Goal: Task Accomplishment & Management: Use online tool/utility

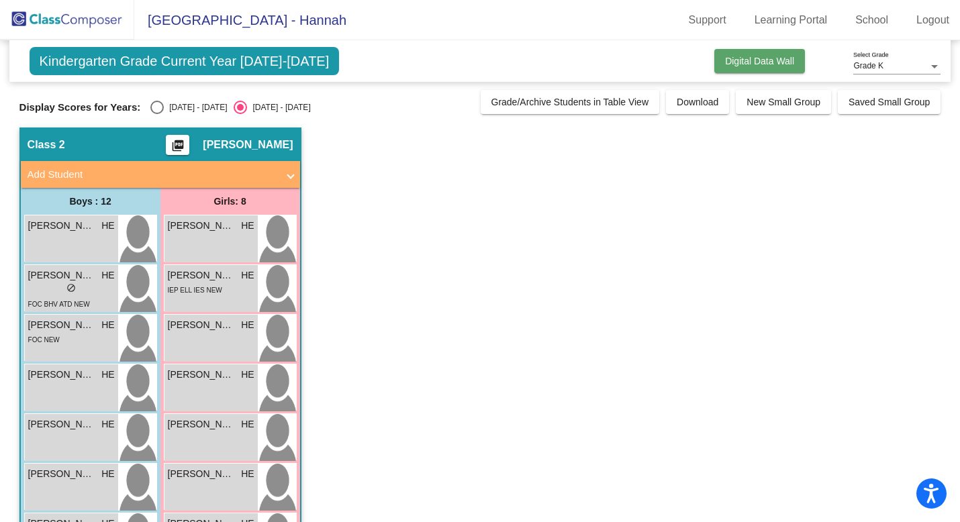
click at [765, 54] on button "Digital Data Wall" at bounding box center [759, 61] width 91 height 24
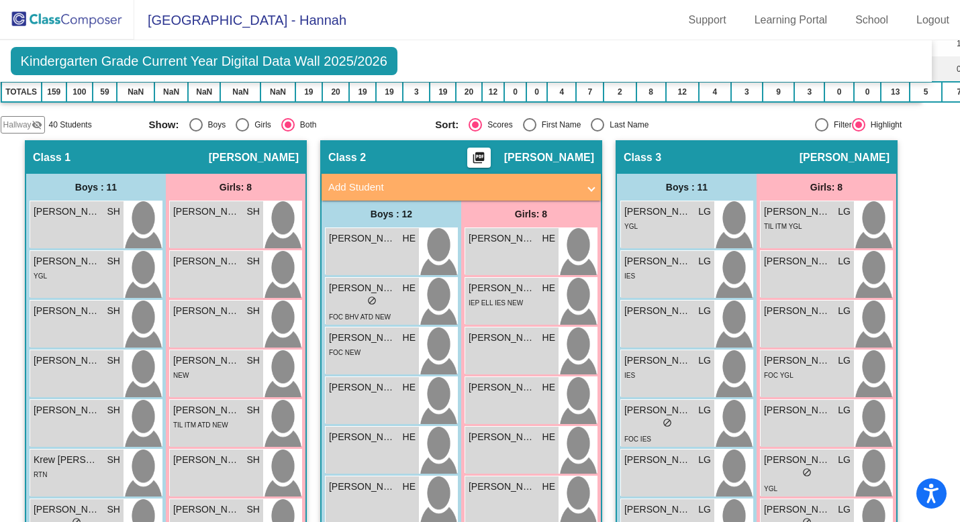
scroll to position [333, 19]
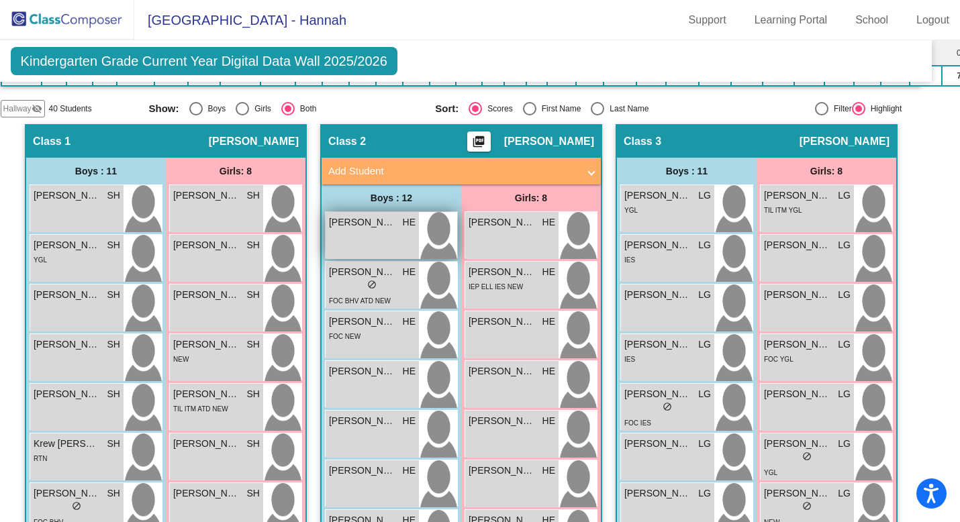
click at [396, 235] on div "[PERSON_NAME] HE lock do_not_disturb_alt" at bounding box center [372, 235] width 93 height 47
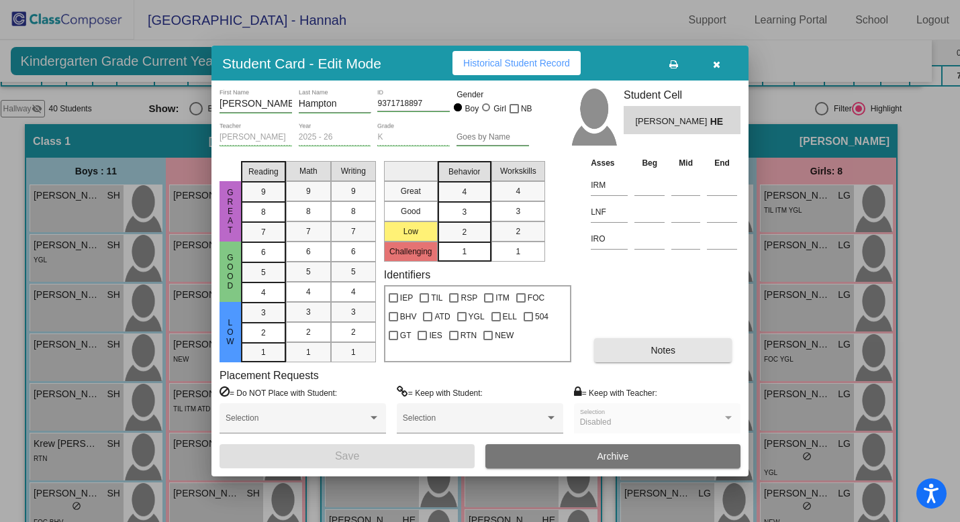
click at [664, 359] on button "Notes" at bounding box center [663, 350] width 138 height 24
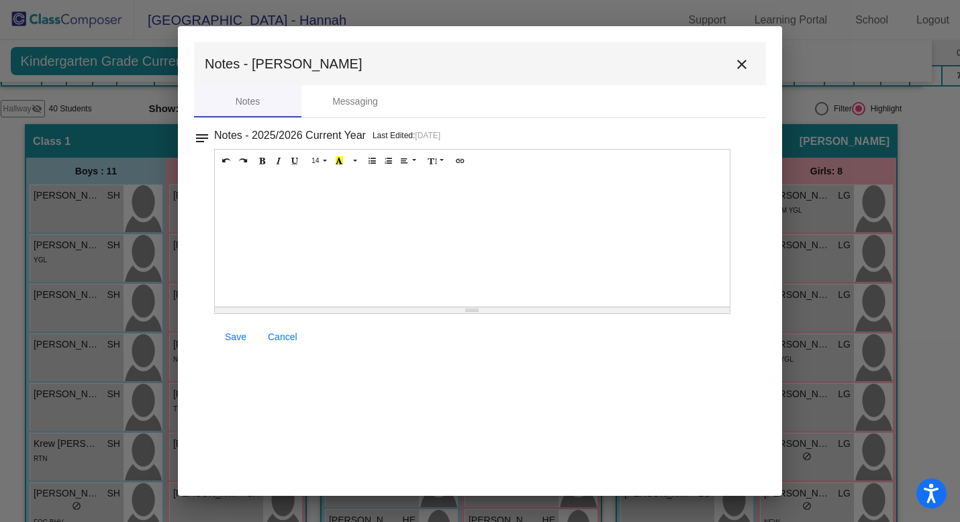
click at [740, 66] on mat-icon "close" at bounding box center [742, 64] width 16 height 16
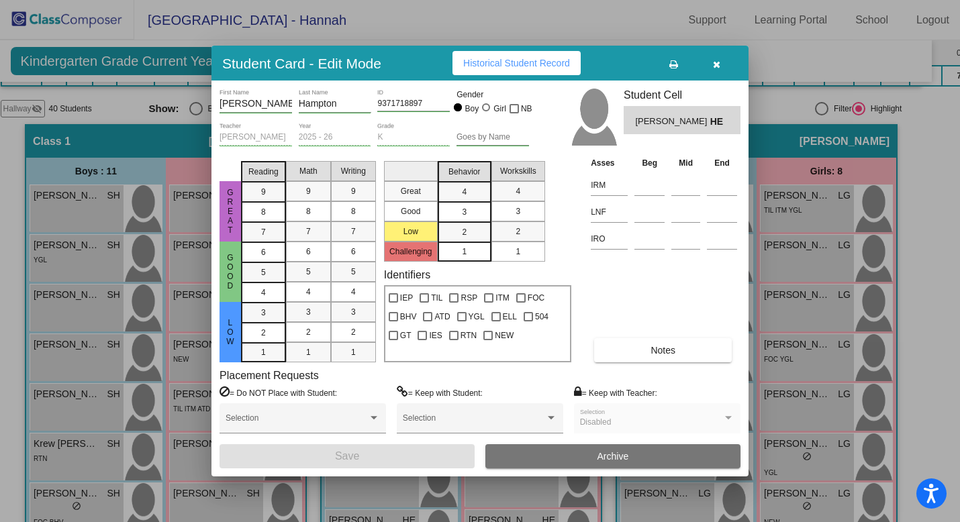
click at [716, 64] on icon "button" at bounding box center [716, 64] width 7 height 9
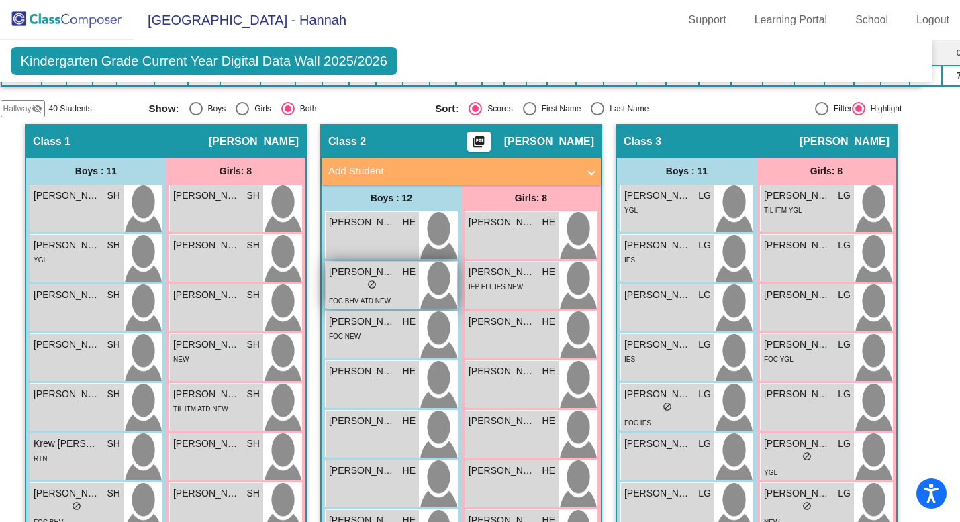
click at [382, 275] on span "[PERSON_NAME]" at bounding box center [362, 272] width 67 height 14
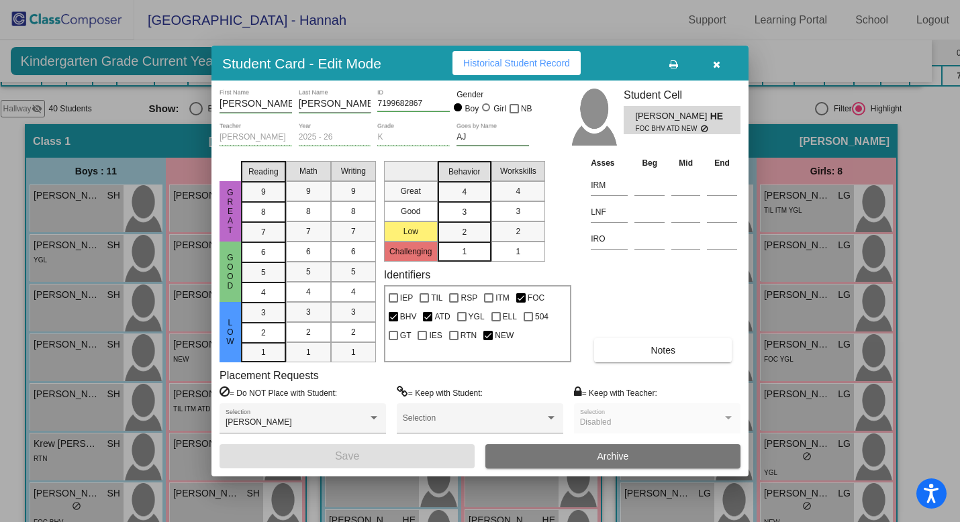
click at [616, 349] on button "Notes" at bounding box center [663, 350] width 138 height 24
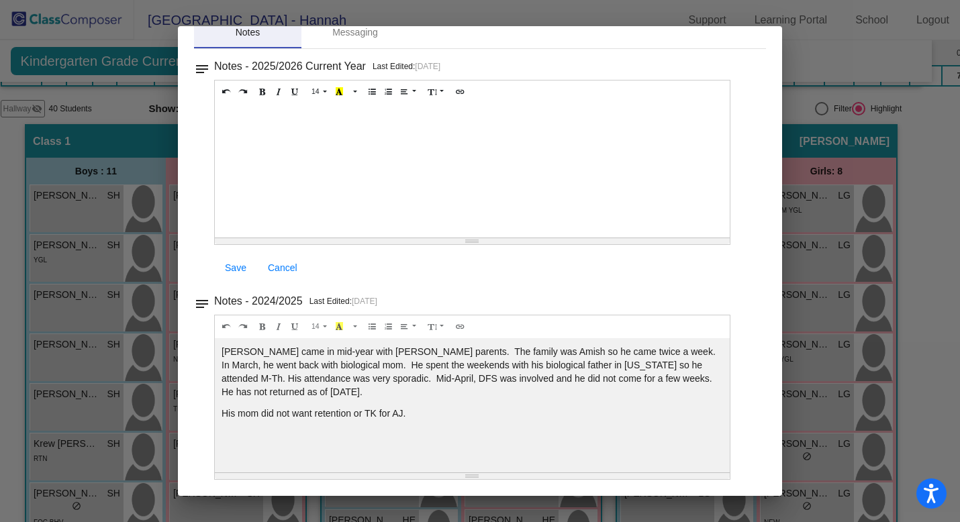
scroll to position [0, 0]
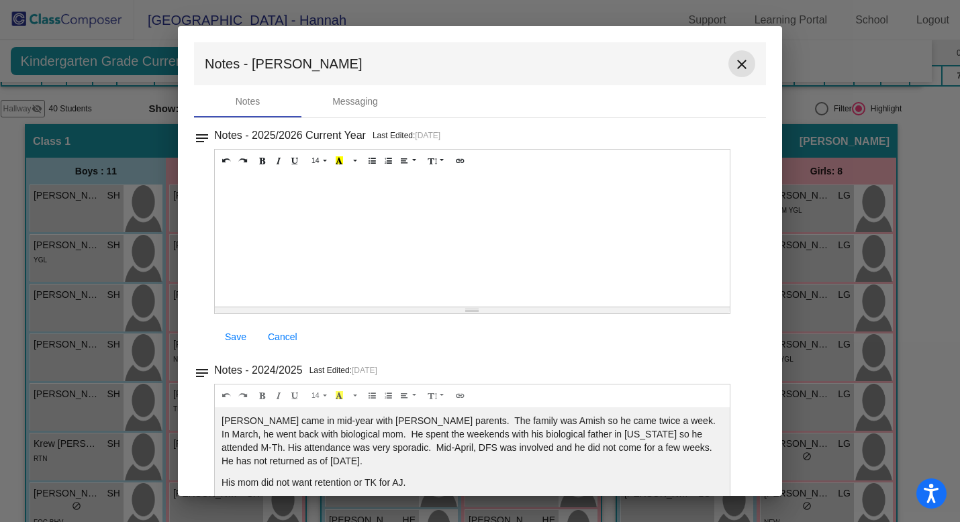
click at [738, 68] on mat-icon "close" at bounding box center [742, 64] width 16 height 16
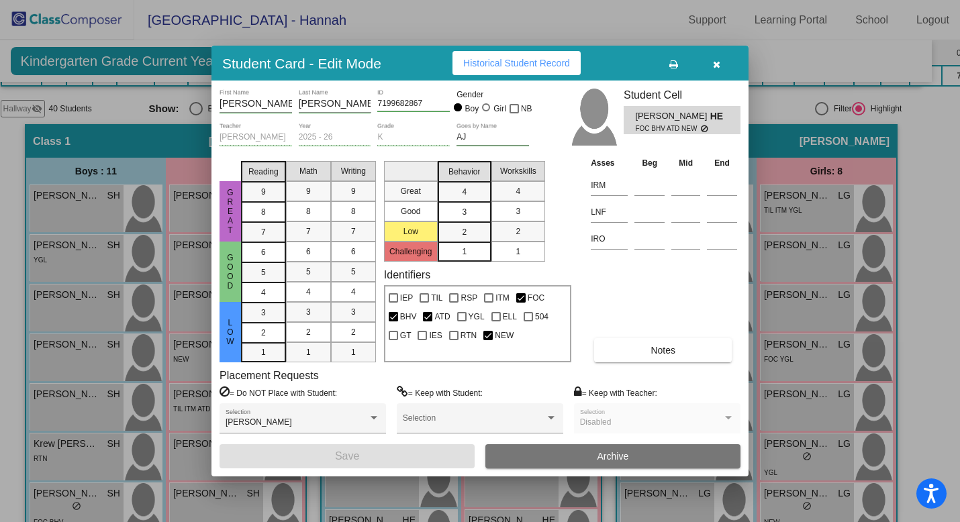
click at [716, 73] on button "button" at bounding box center [716, 63] width 43 height 24
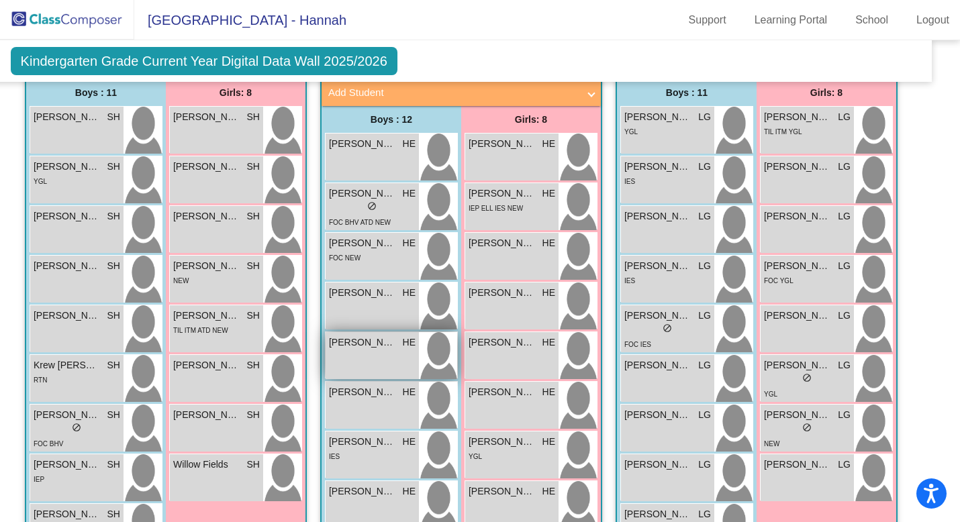
scroll to position [428, 19]
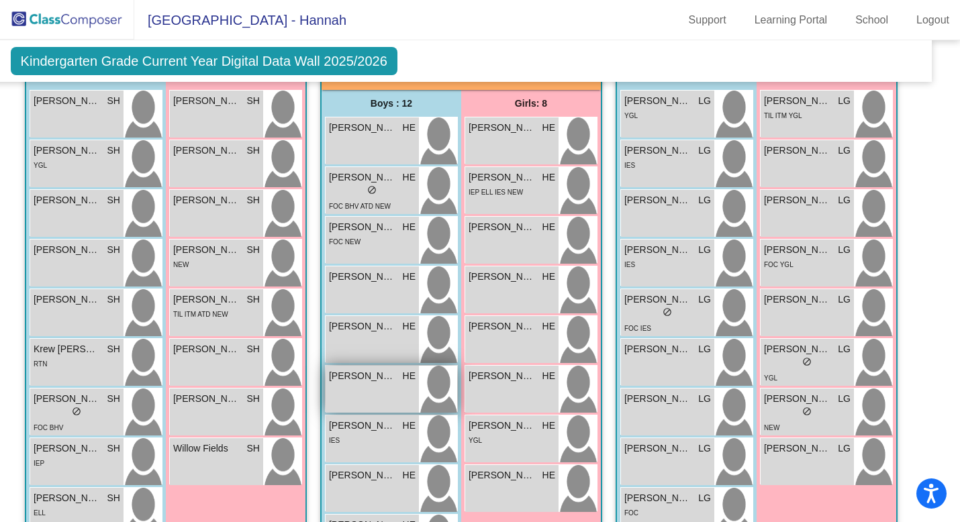
click at [365, 389] on div "[PERSON_NAME] HE lock do_not_disturb_alt" at bounding box center [372, 389] width 93 height 47
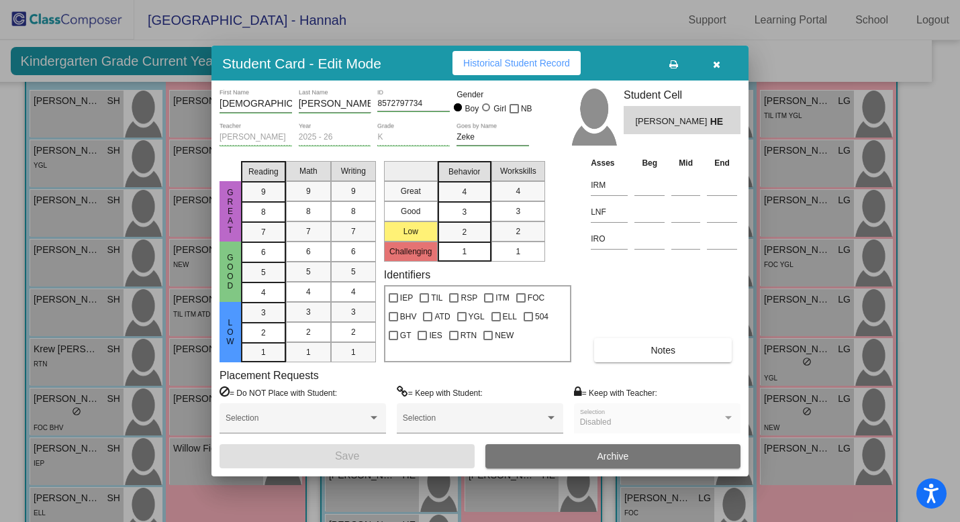
click at [645, 346] on button "Notes" at bounding box center [663, 350] width 138 height 24
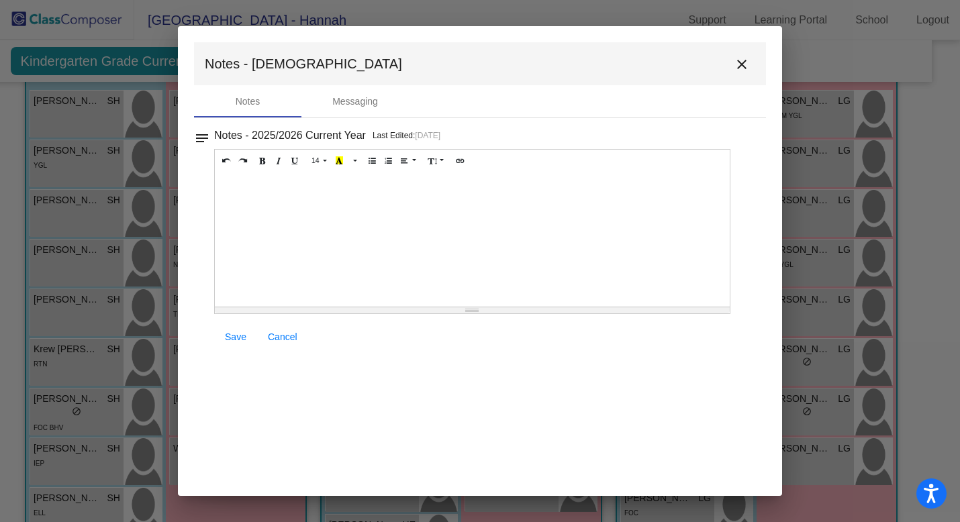
click at [741, 60] on mat-icon "close" at bounding box center [742, 64] width 16 height 16
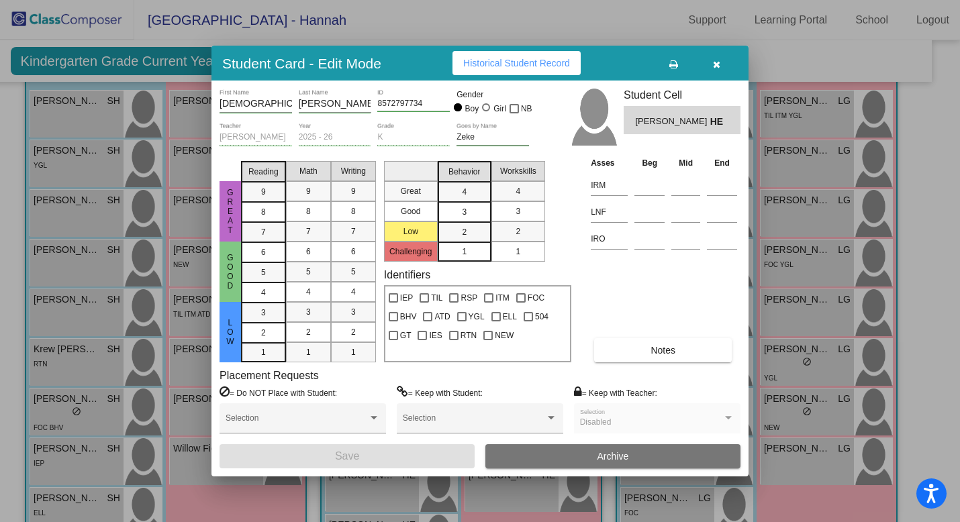
click at [719, 64] on icon "button" at bounding box center [716, 64] width 7 height 9
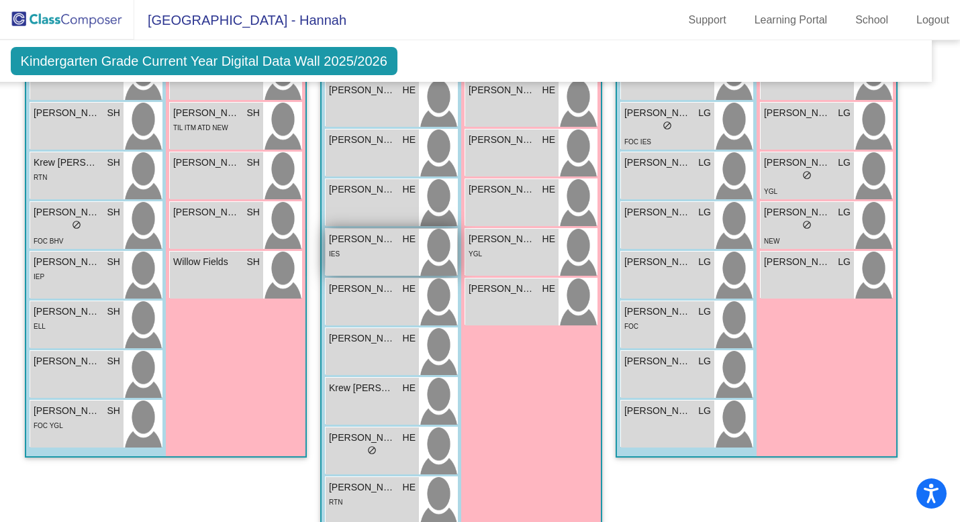
scroll to position [618, 19]
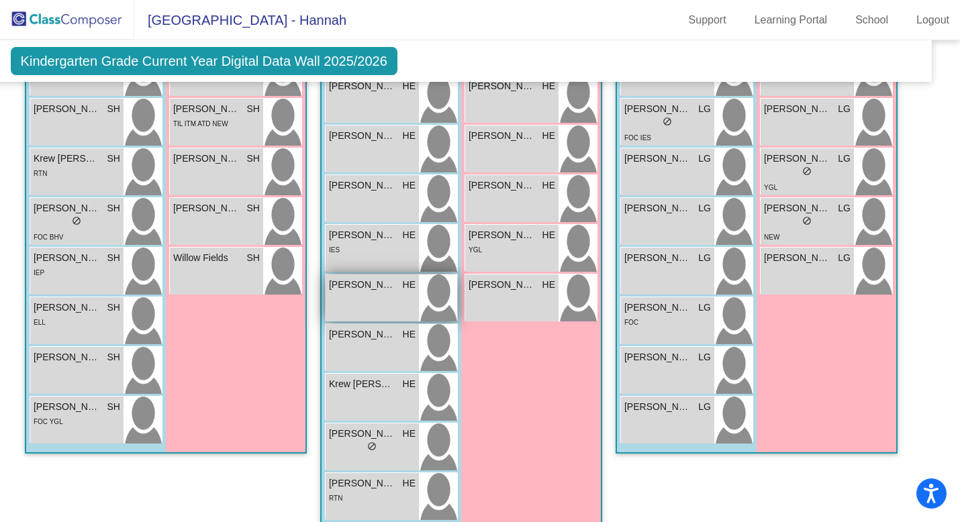
click at [381, 291] on div "[PERSON_NAME] HE lock do_not_disturb_alt" at bounding box center [372, 298] width 93 height 47
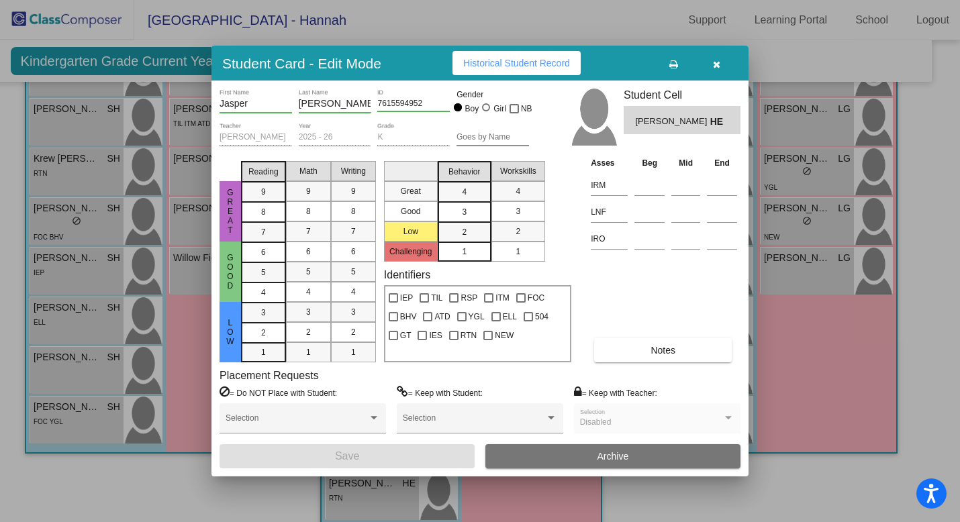
click at [659, 357] on button "Notes" at bounding box center [663, 350] width 138 height 24
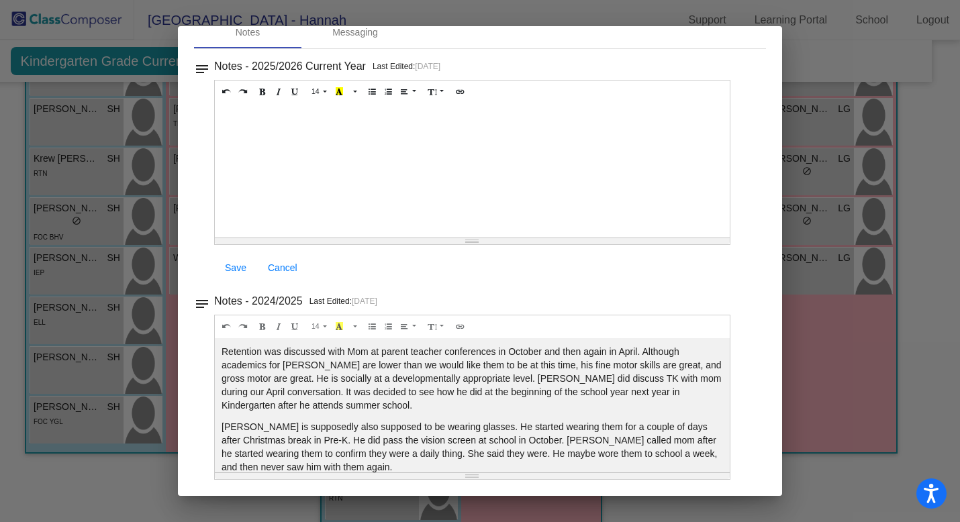
scroll to position [0, 0]
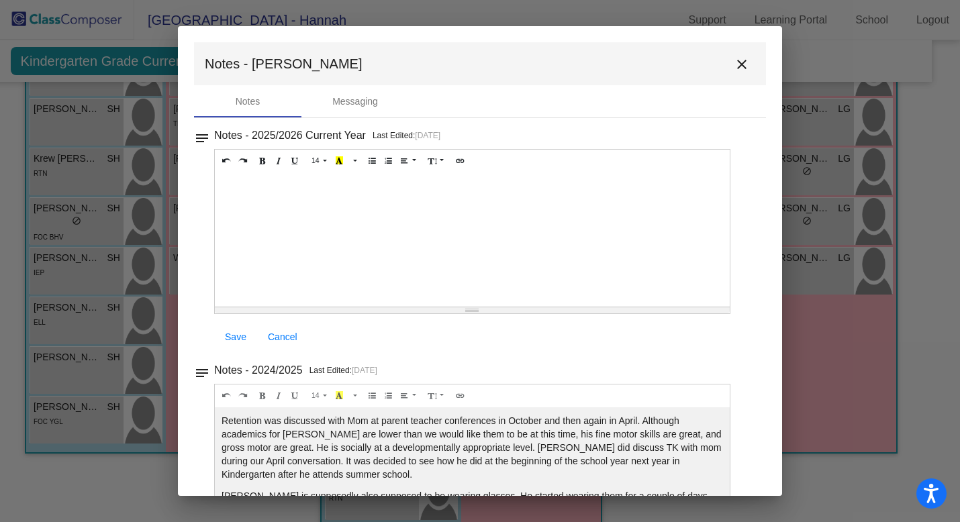
click at [736, 66] on mat-icon "close" at bounding box center [742, 64] width 16 height 16
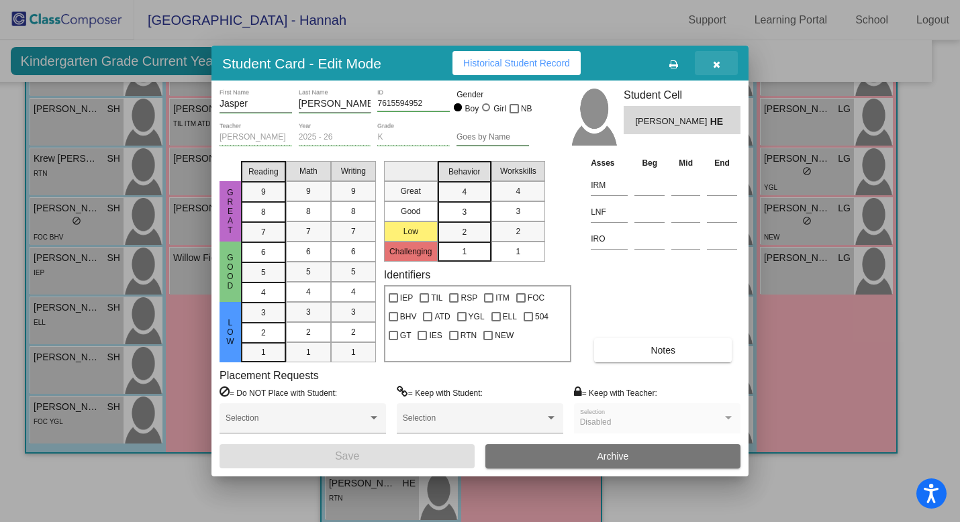
click at [715, 62] on icon "button" at bounding box center [716, 64] width 7 height 9
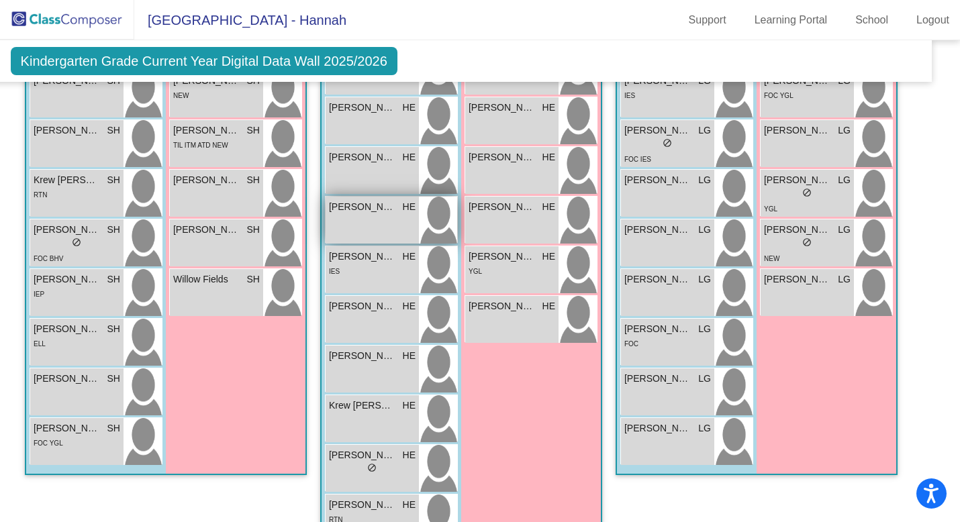
scroll to position [612, 19]
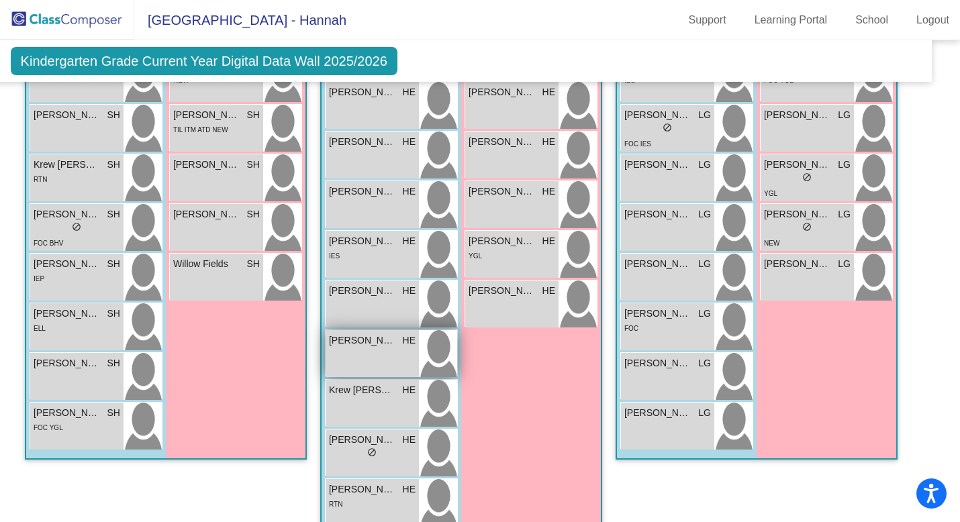
click at [368, 367] on div "Jax [PERSON_NAME] HE lock do_not_disturb_alt" at bounding box center [372, 353] width 93 height 47
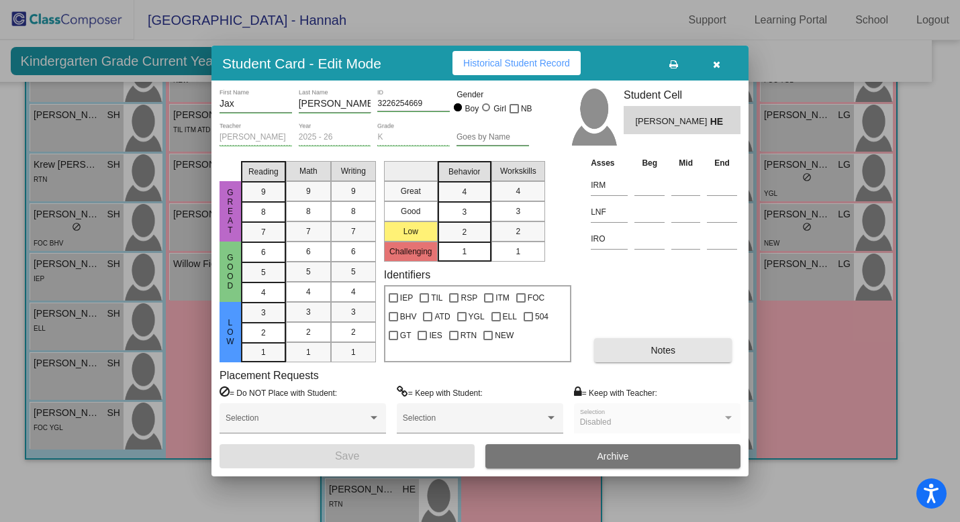
click at [639, 345] on button "Notes" at bounding box center [663, 350] width 138 height 24
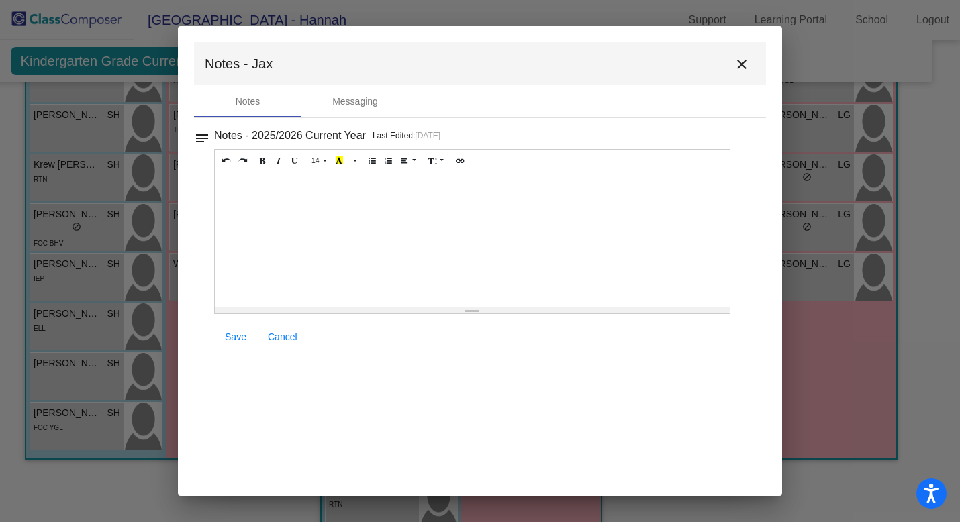
scroll to position [0, 0]
click at [747, 55] on button "close" at bounding box center [742, 63] width 27 height 27
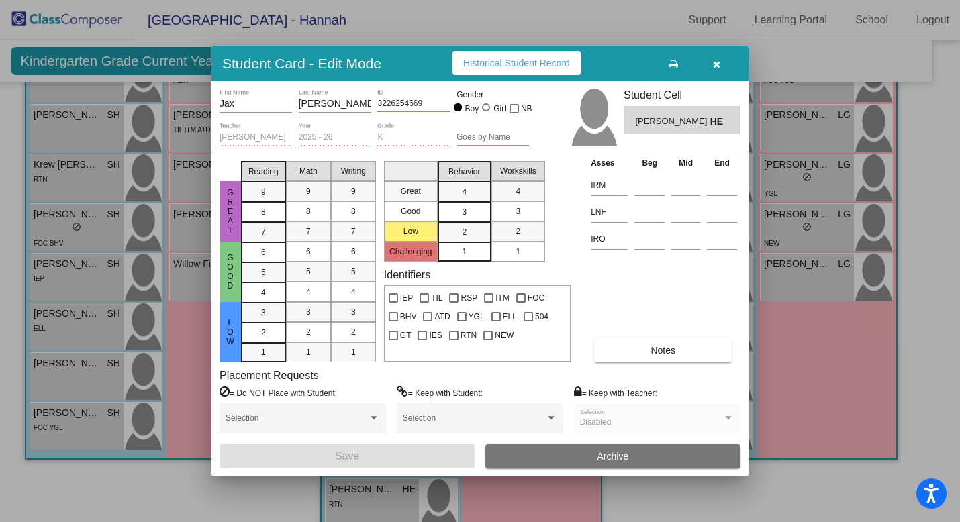
click at [717, 56] on button "button" at bounding box center [716, 63] width 43 height 24
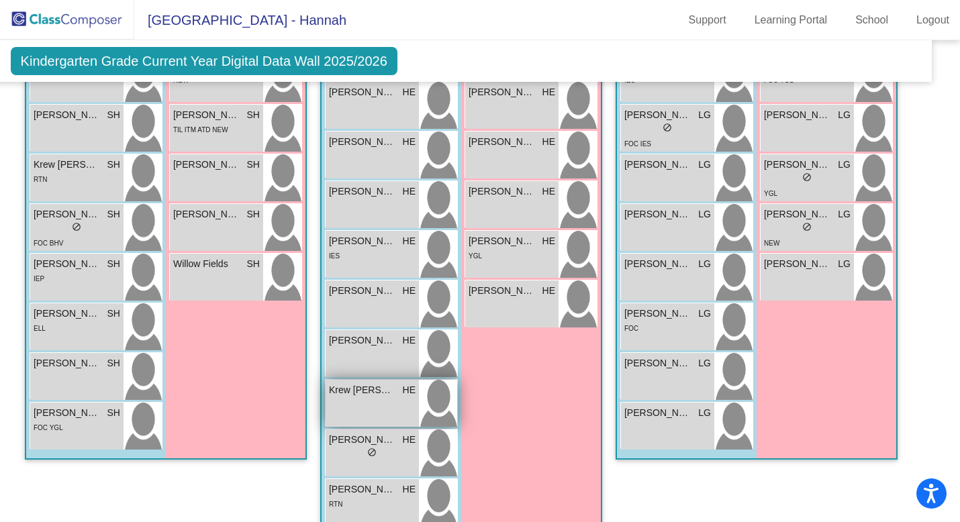
click at [376, 406] on div "Krew [PERSON_NAME] HE lock do_not_disturb_alt" at bounding box center [372, 403] width 93 height 47
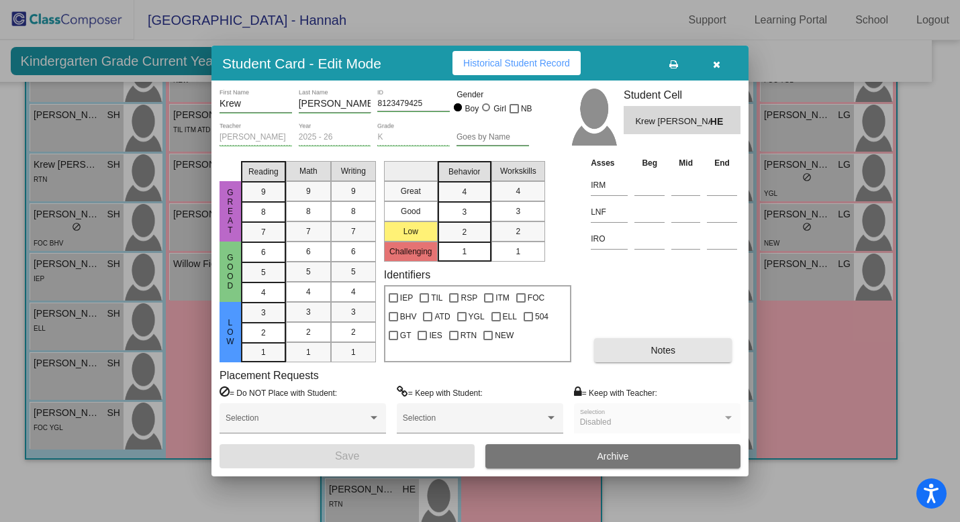
click at [646, 353] on button "Notes" at bounding box center [663, 350] width 138 height 24
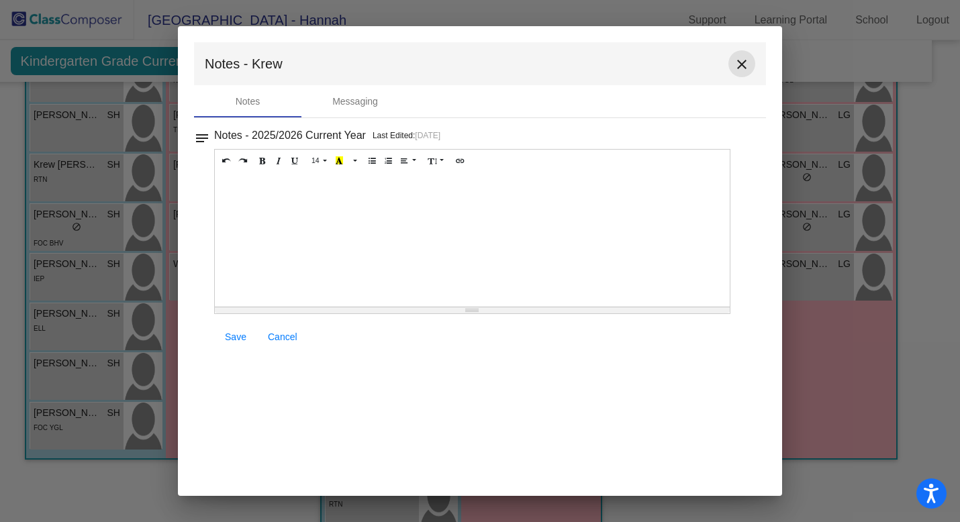
click at [748, 66] on mat-icon "close" at bounding box center [742, 64] width 16 height 16
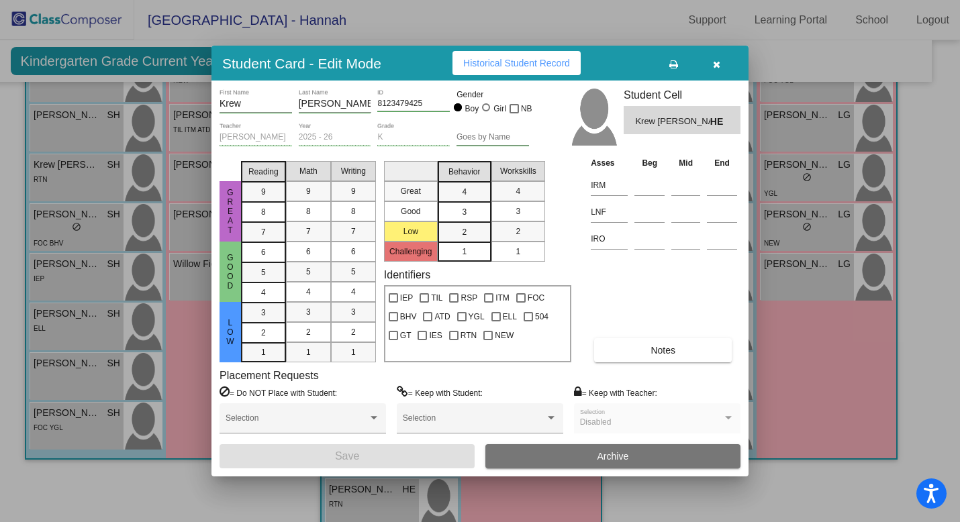
click at [718, 62] on icon "button" at bounding box center [716, 64] width 7 height 9
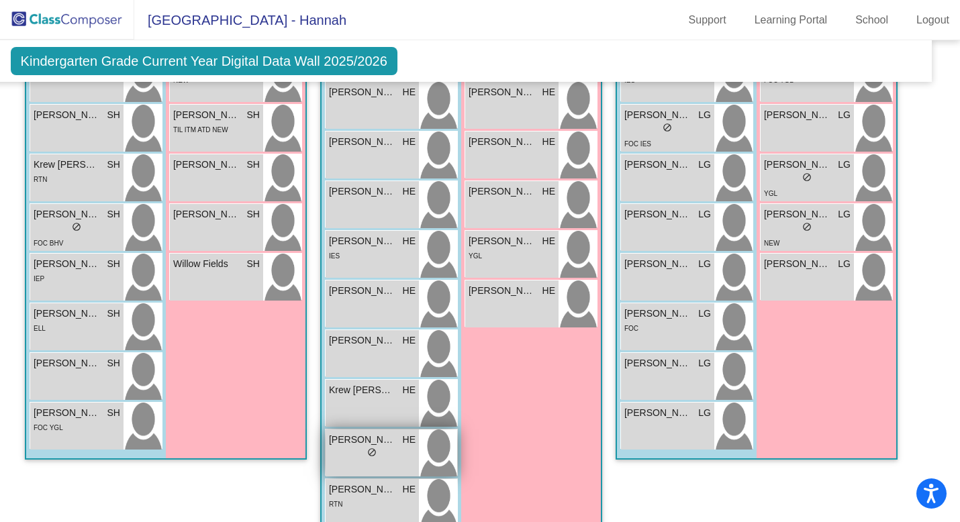
click at [357, 447] on div "lock do_not_disturb_alt" at bounding box center [372, 454] width 87 height 14
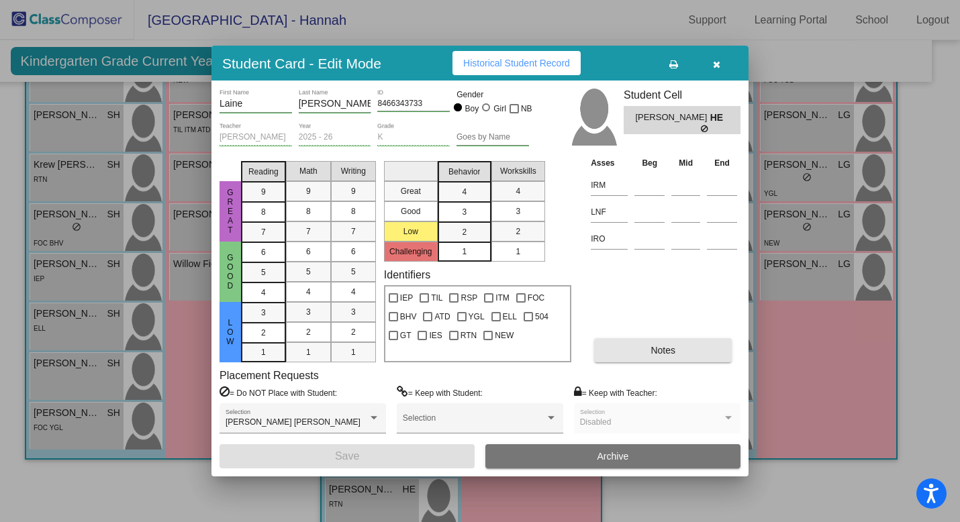
click at [630, 353] on button "Notes" at bounding box center [663, 350] width 138 height 24
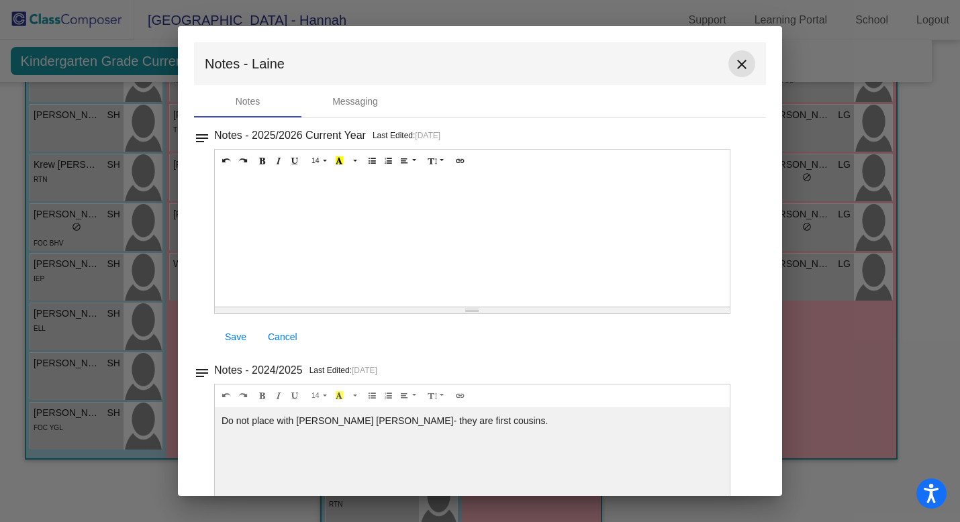
click at [735, 64] on mat-icon "close" at bounding box center [742, 64] width 16 height 16
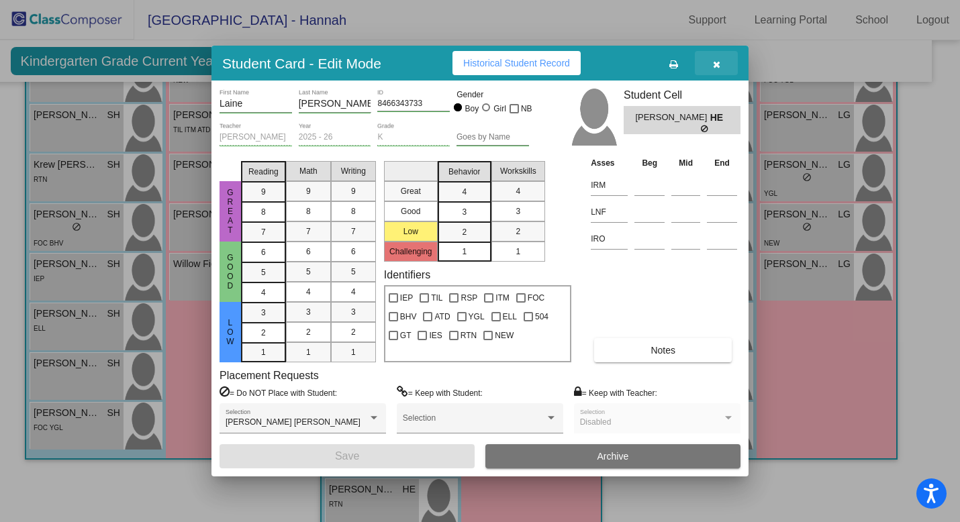
click at [716, 62] on icon "button" at bounding box center [716, 64] width 7 height 9
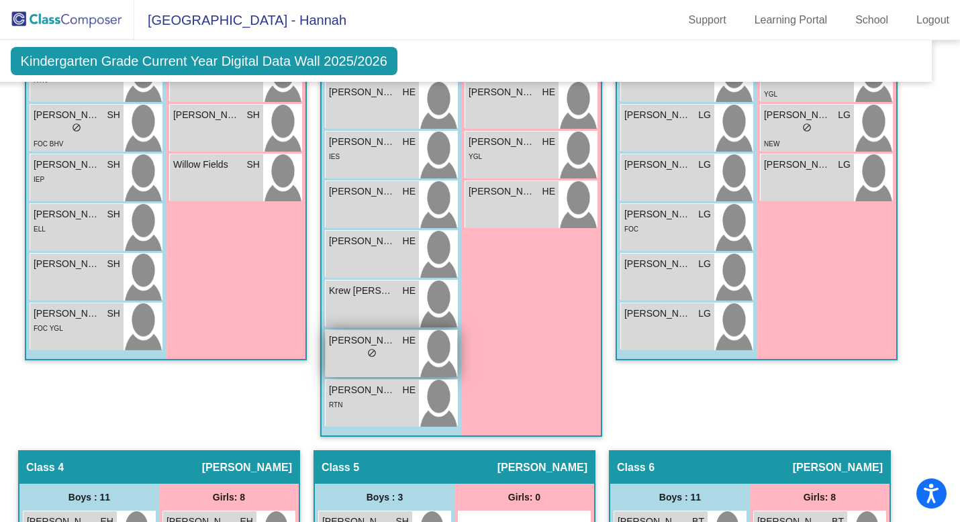
scroll to position [718, 19]
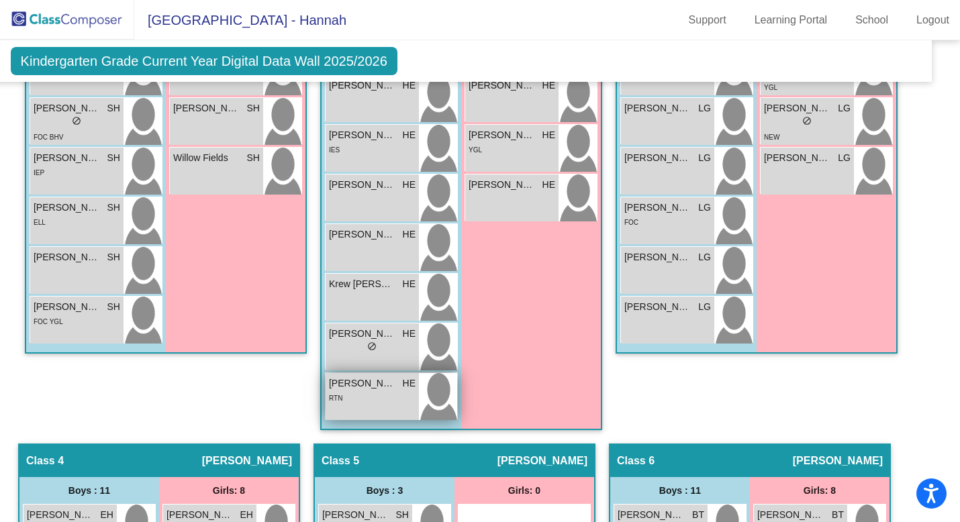
click at [378, 391] on div "RTN" at bounding box center [372, 398] width 87 height 14
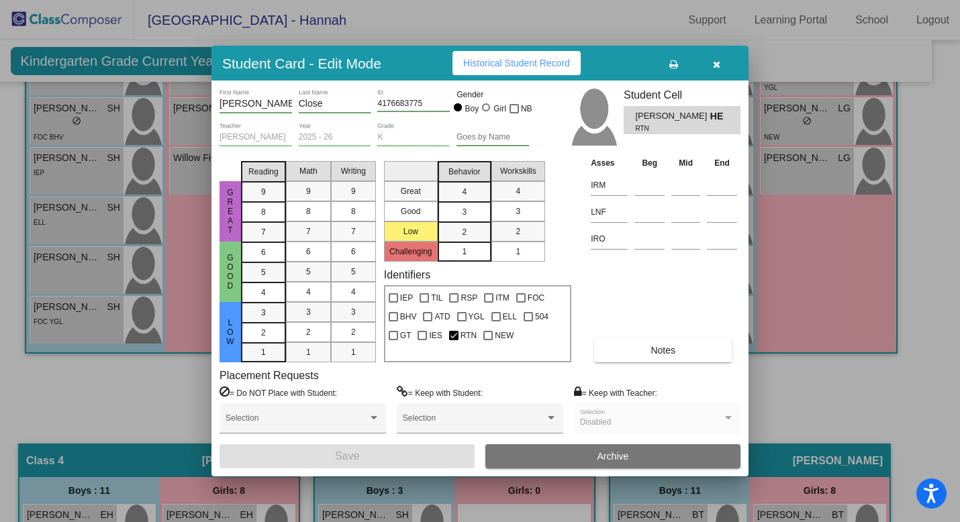
click at [631, 346] on button "Notes" at bounding box center [663, 350] width 138 height 24
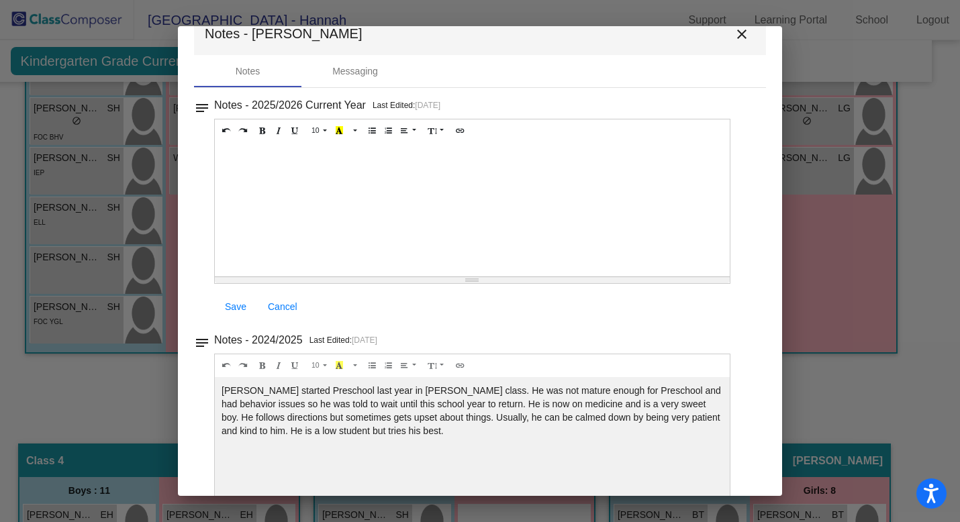
scroll to position [32, 0]
click at [734, 36] on mat-icon "close" at bounding box center [742, 33] width 16 height 16
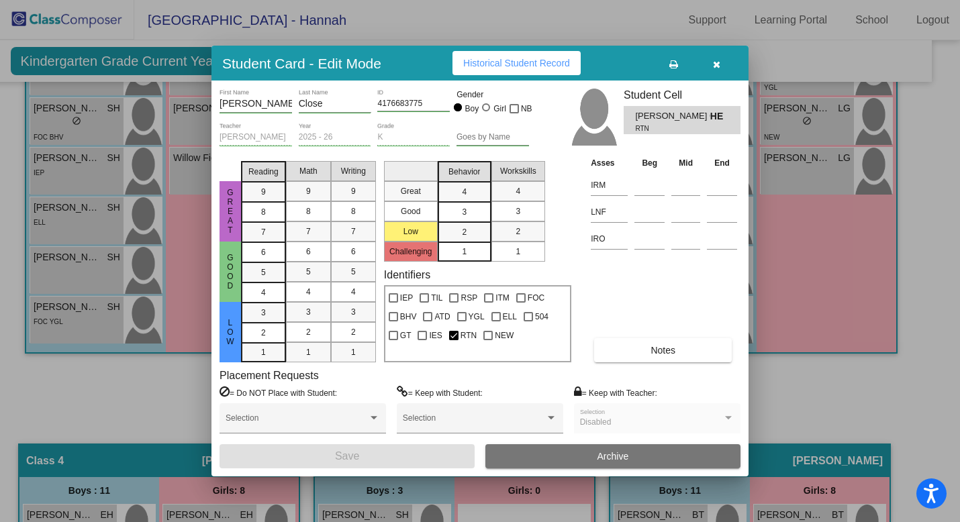
click at [720, 68] on button "button" at bounding box center [716, 63] width 43 height 24
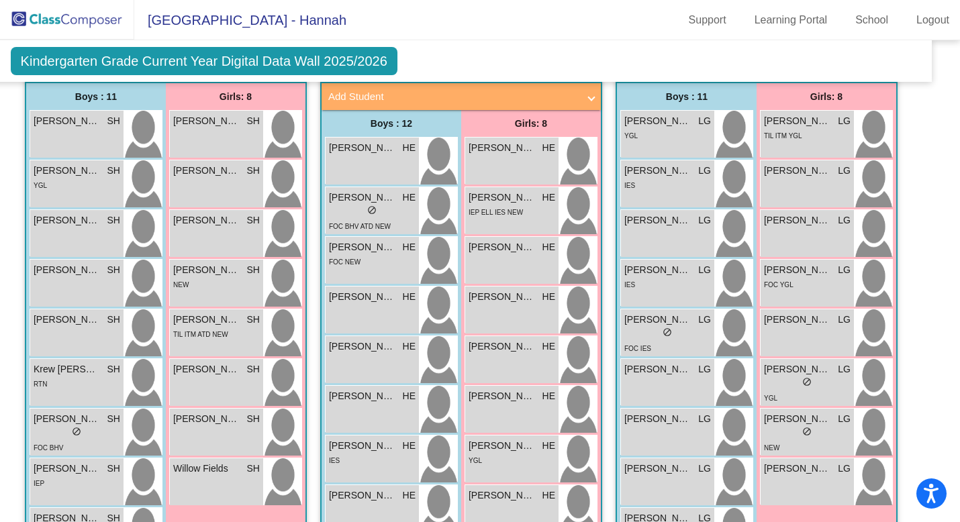
scroll to position [404, 19]
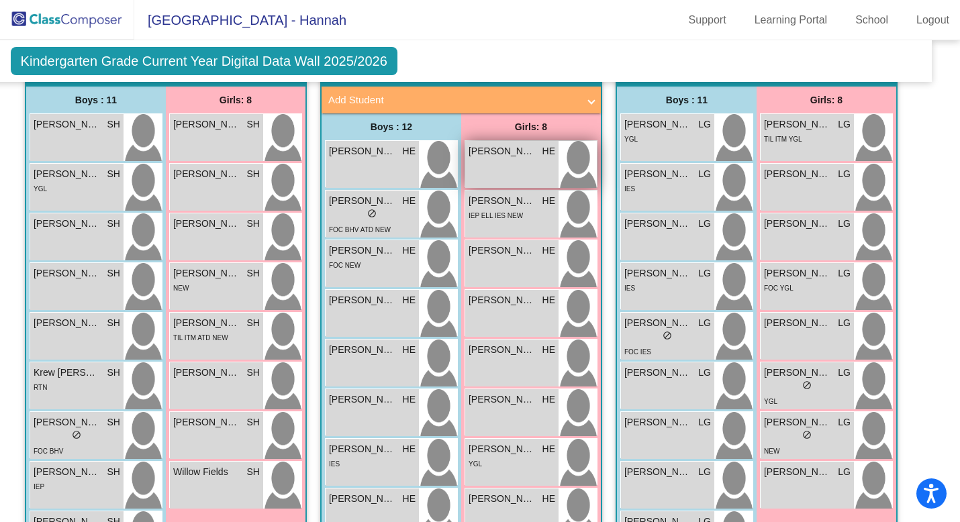
click at [516, 168] on div "[PERSON_NAME] HE lock do_not_disturb_alt" at bounding box center [511, 164] width 93 height 47
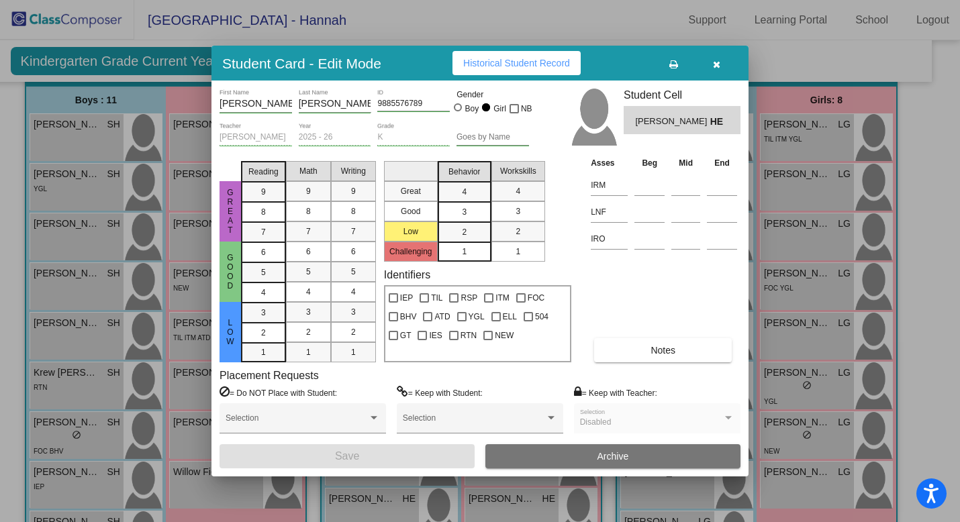
click at [610, 347] on button "Notes" at bounding box center [663, 350] width 138 height 24
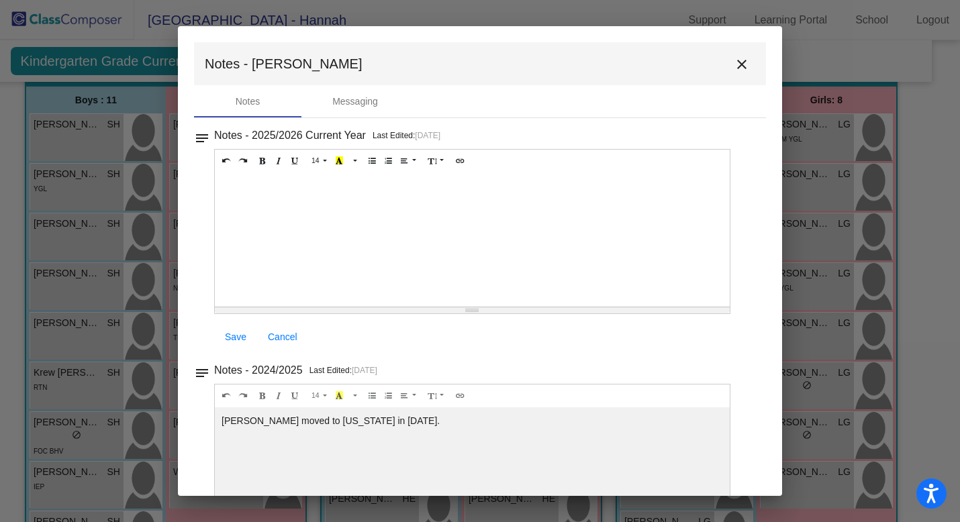
click at [734, 67] on mat-icon "close" at bounding box center [742, 64] width 16 height 16
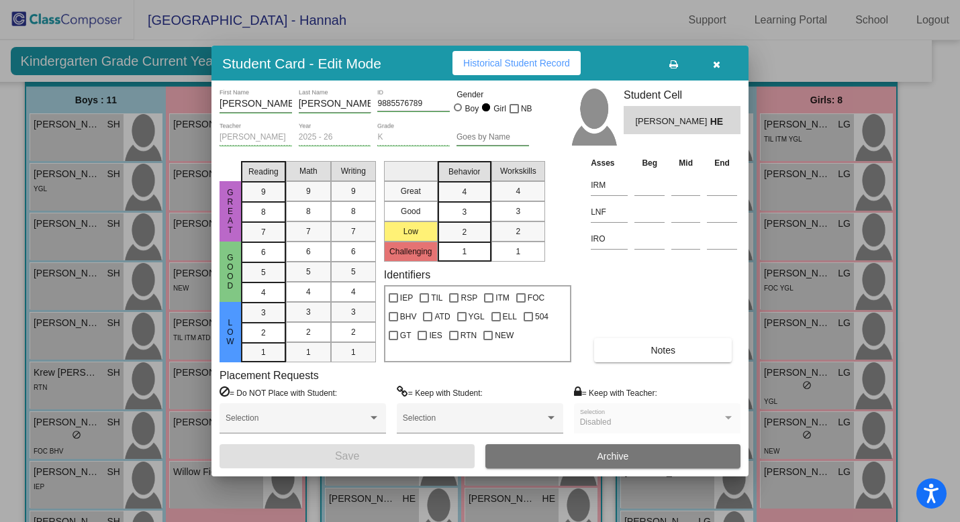
click at [721, 63] on button "button" at bounding box center [716, 63] width 43 height 24
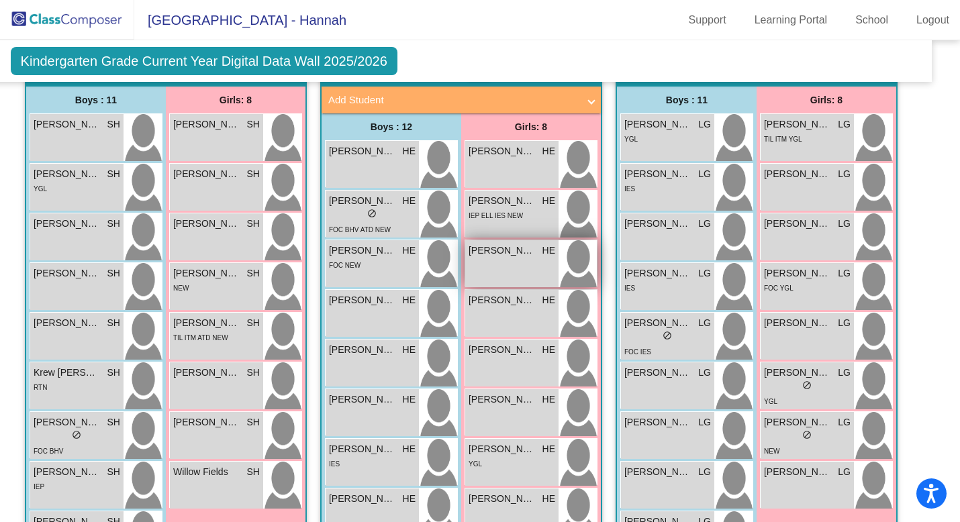
click at [512, 265] on div "[PERSON_NAME] HE lock do_not_disturb_alt" at bounding box center [511, 263] width 93 height 47
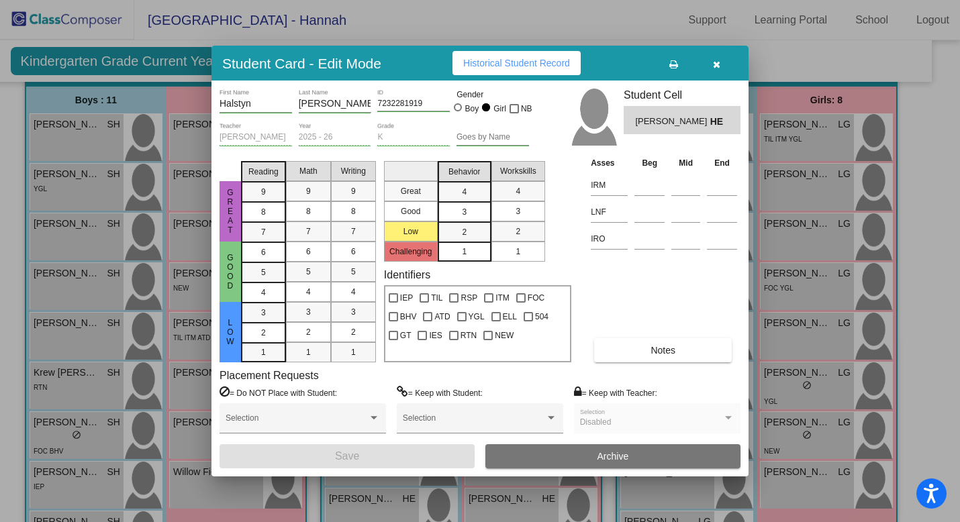
click at [633, 346] on button "Notes" at bounding box center [663, 350] width 138 height 24
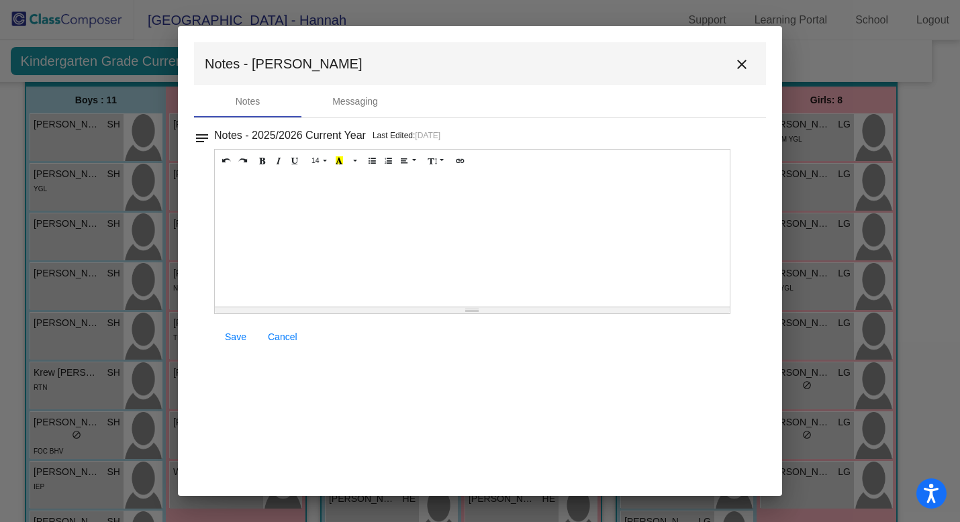
click at [743, 64] on mat-icon "close" at bounding box center [742, 64] width 16 height 16
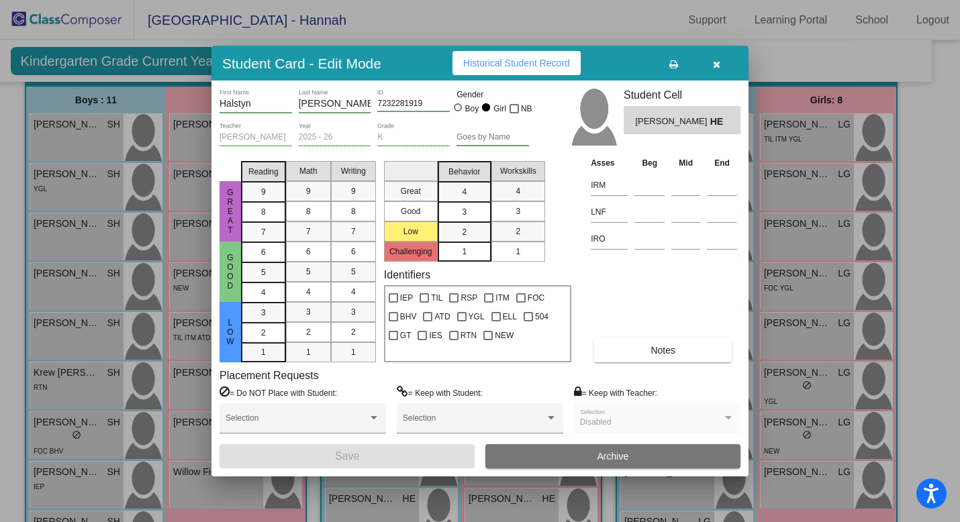
click at [713, 62] on icon "button" at bounding box center [716, 64] width 7 height 9
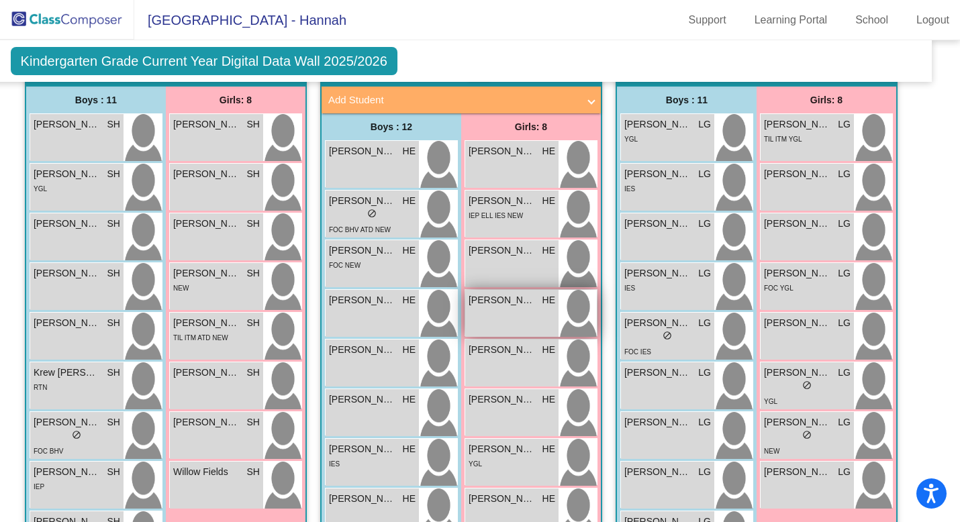
click at [509, 306] on div "[PERSON_NAME] HE lock do_not_disturb_alt" at bounding box center [511, 313] width 93 height 47
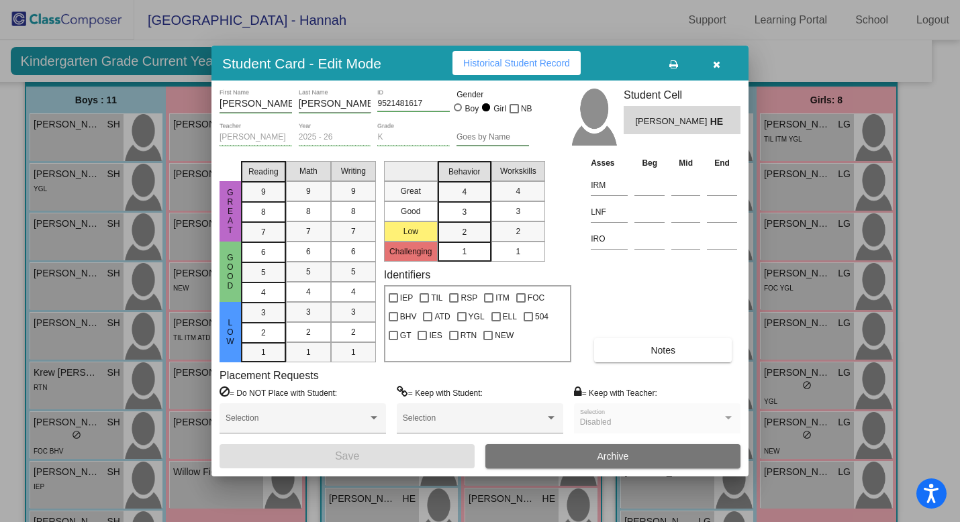
click at [630, 340] on button "Notes" at bounding box center [663, 350] width 138 height 24
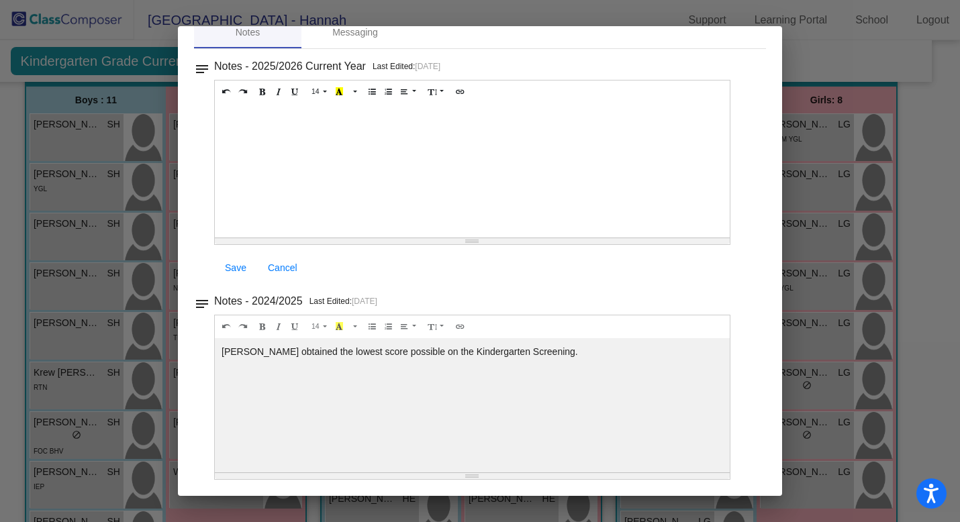
scroll to position [0, 0]
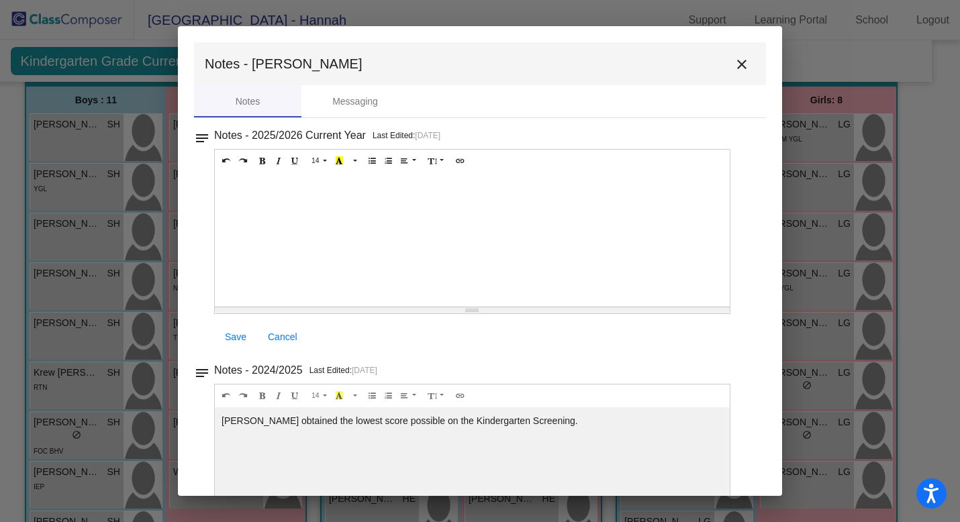
click at [735, 66] on mat-icon "close" at bounding box center [742, 64] width 16 height 16
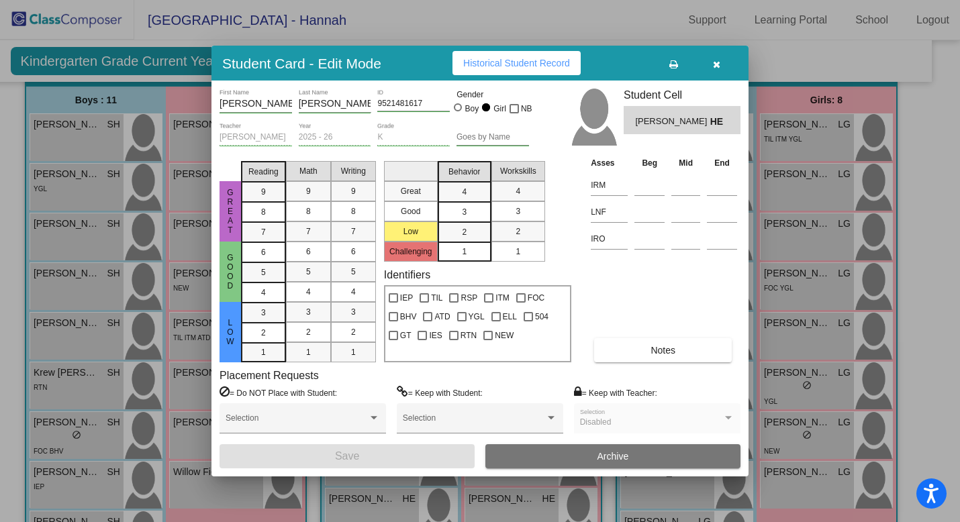
click at [723, 64] on button "button" at bounding box center [716, 63] width 43 height 24
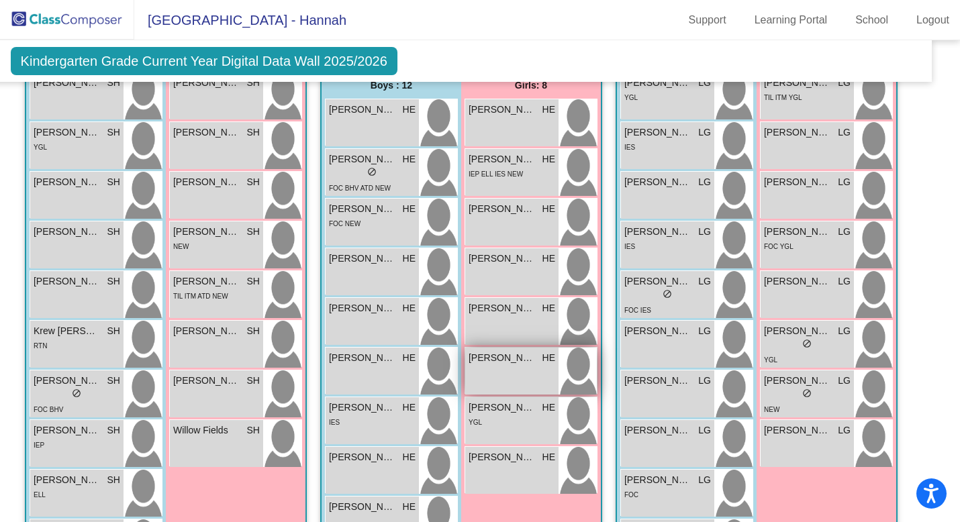
scroll to position [451, 19]
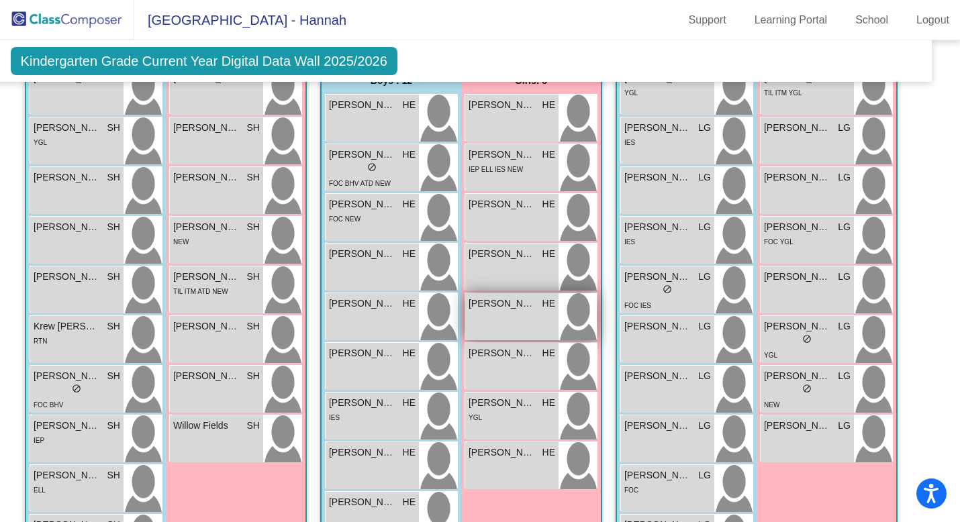
click at [512, 310] on div "[PERSON_NAME] HE lock do_not_disturb_alt" at bounding box center [511, 316] width 93 height 47
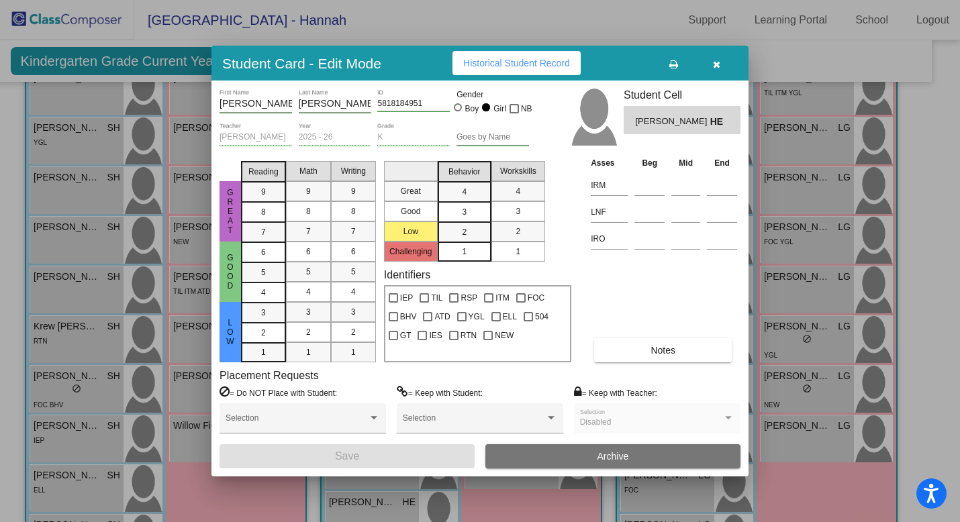
click at [616, 360] on button "Notes" at bounding box center [663, 350] width 138 height 24
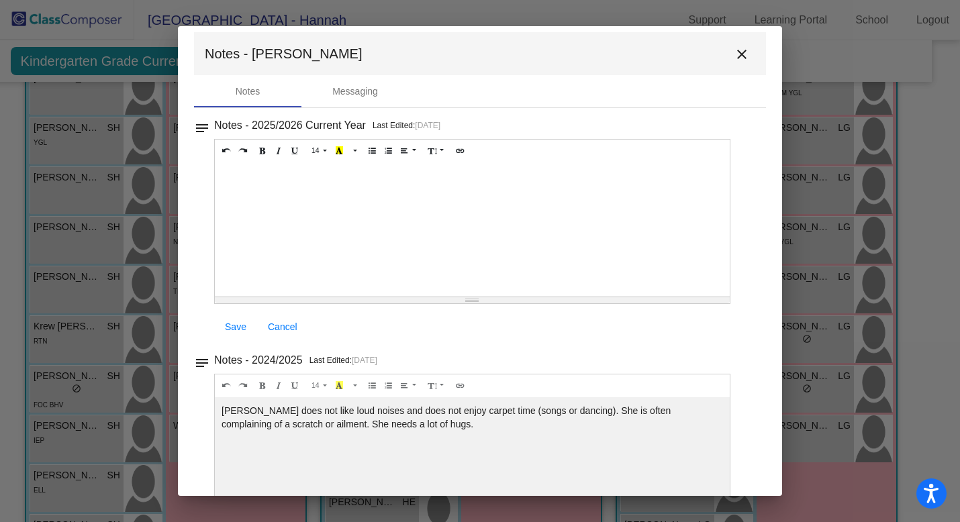
scroll to position [11, 0]
click at [735, 58] on mat-icon "close" at bounding box center [742, 54] width 16 height 16
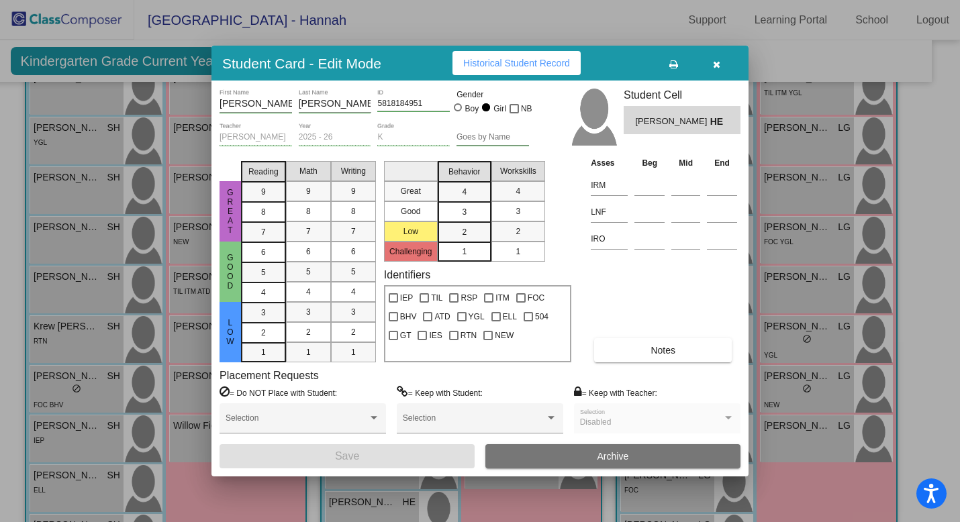
click at [716, 68] on button "button" at bounding box center [716, 63] width 43 height 24
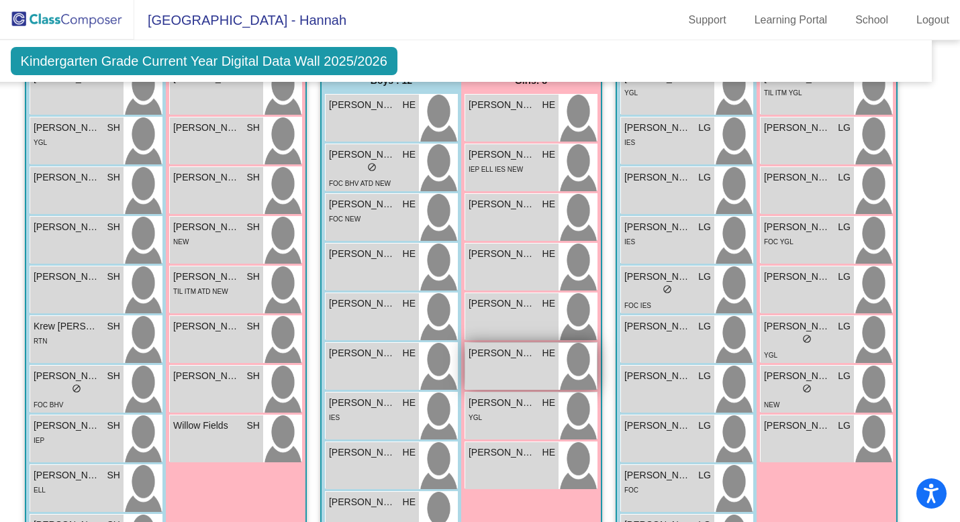
click at [506, 367] on div "[PERSON_NAME] HE lock do_not_disturb_alt" at bounding box center [511, 366] width 93 height 47
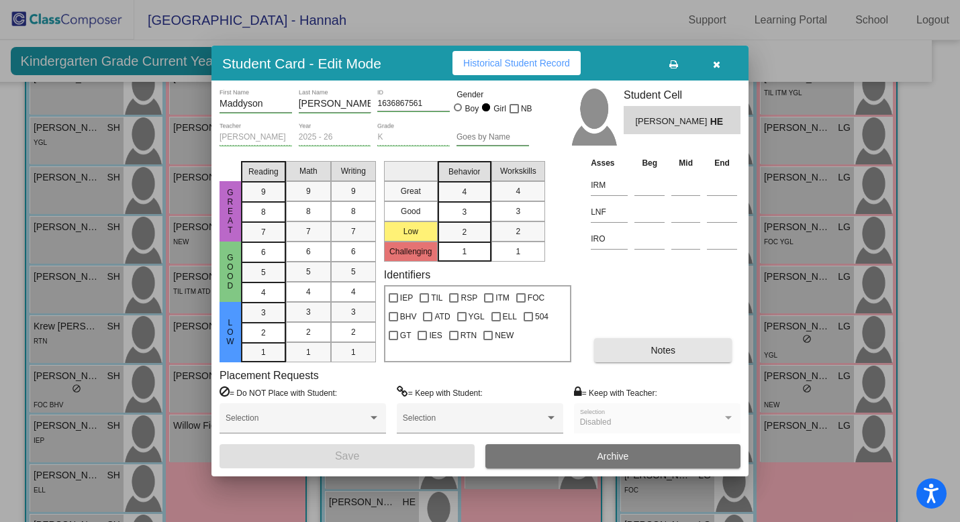
click at [638, 341] on button "Notes" at bounding box center [663, 350] width 138 height 24
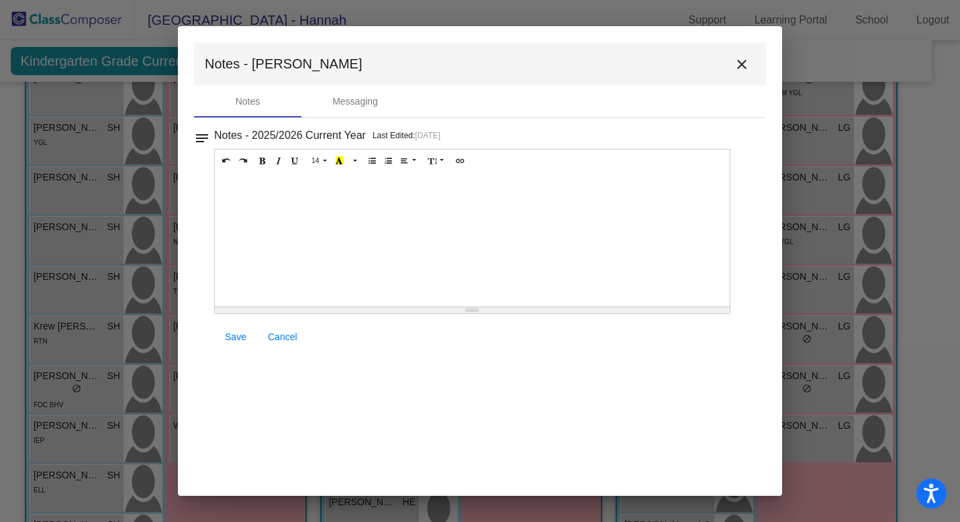
click at [743, 63] on mat-icon "close" at bounding box center [742, 64] width 16 height 16
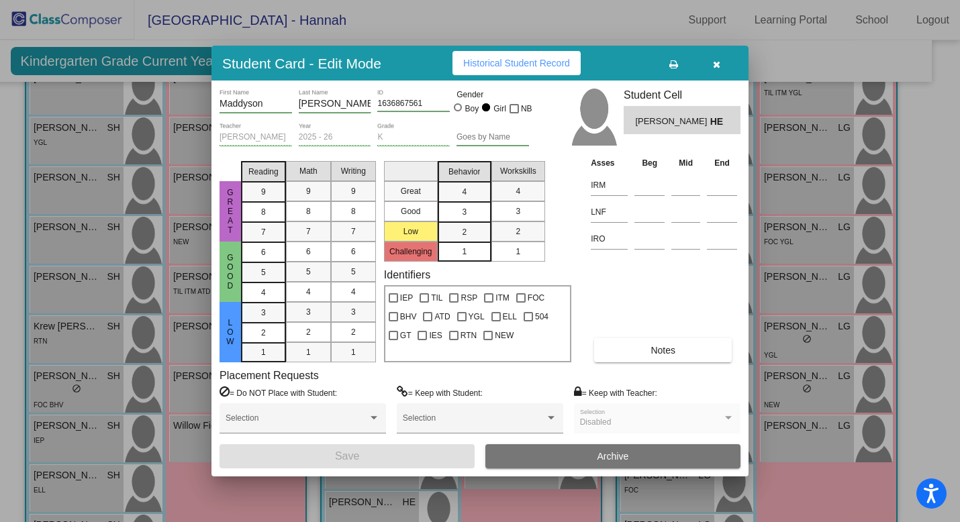
click at [716, 60] on icon "button" at bounding box center [716, 64] width 7 height 9
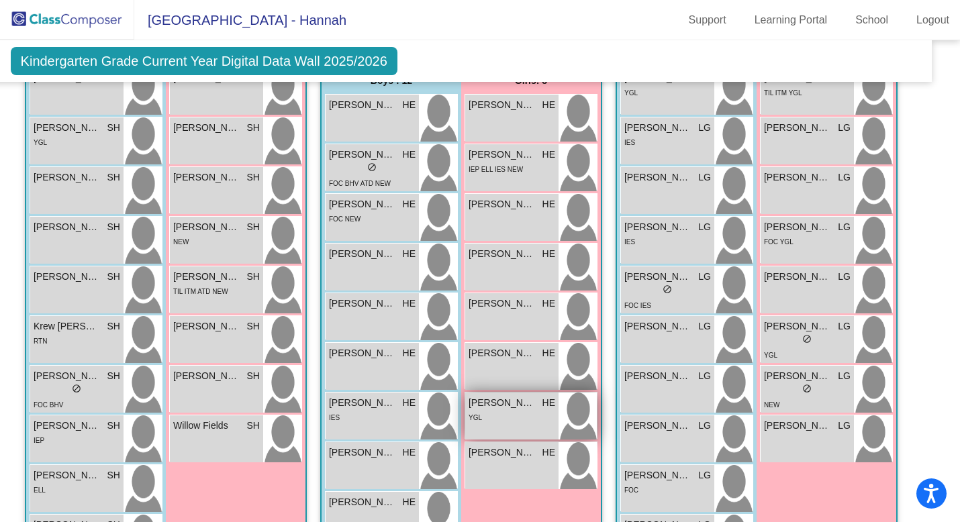
click at [507, 411] on div "YGL" at bounding box center [512, 417] width 87 height 14
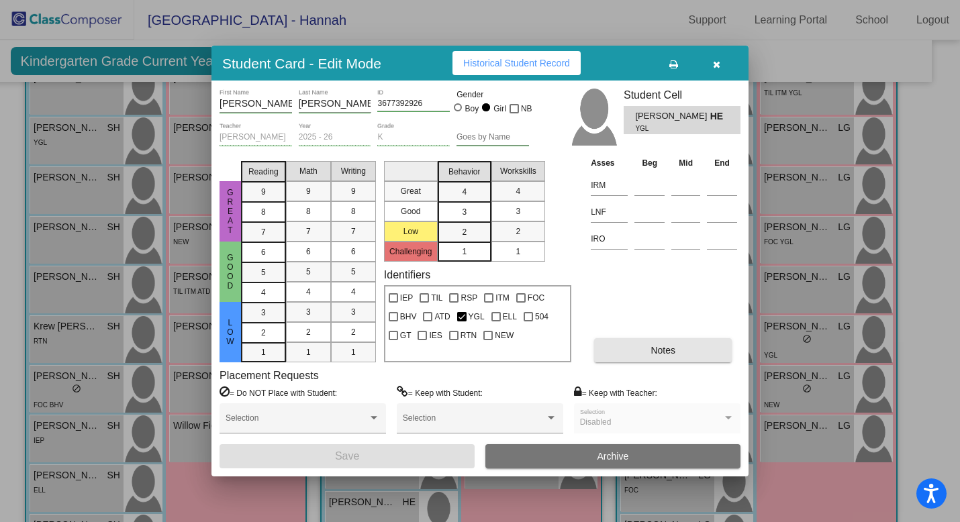
click at [639, 346] on button "Notes" at bounding box center [663, 350] width 138 height 24
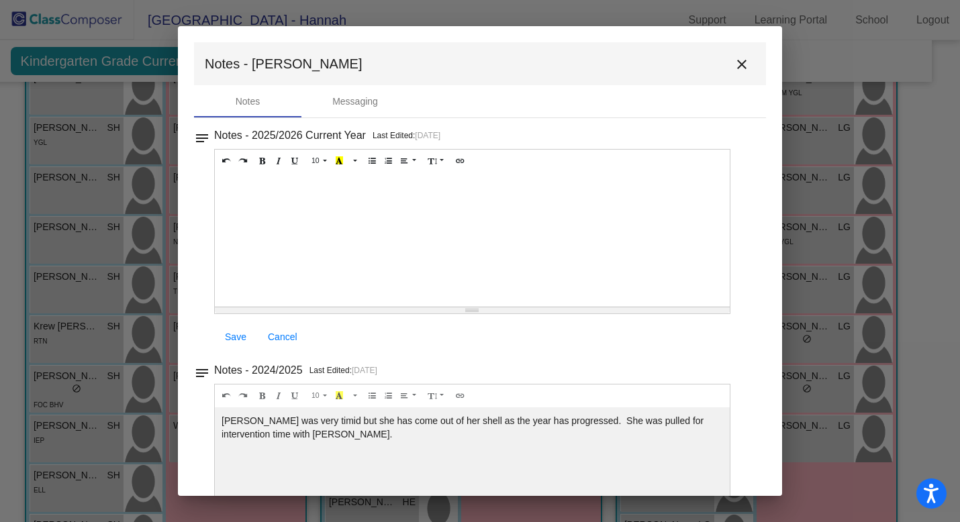
click at [734, 63] on mat-icon "close" at bounding box center [742, 64] width 16 height 16
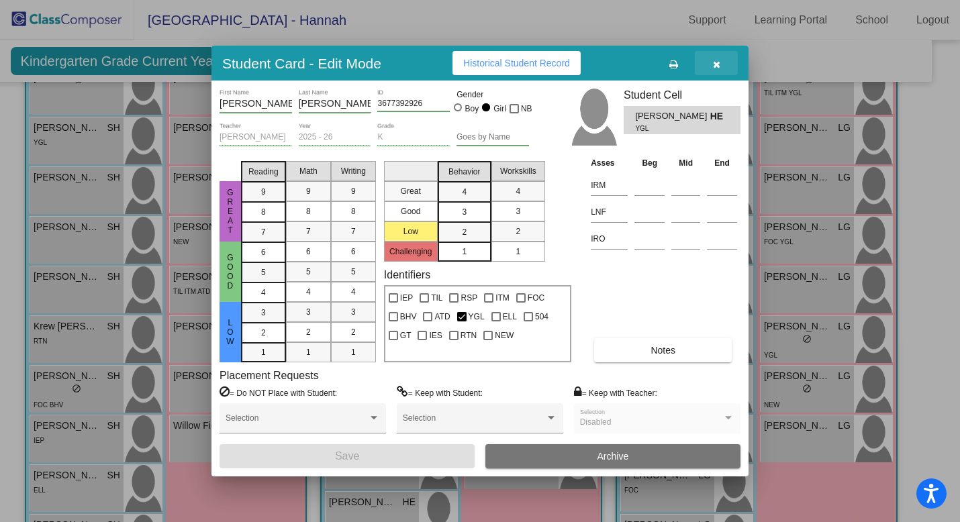
click at [724, 64] on button "button" at bounding box center [716, 63] width 43 height 24
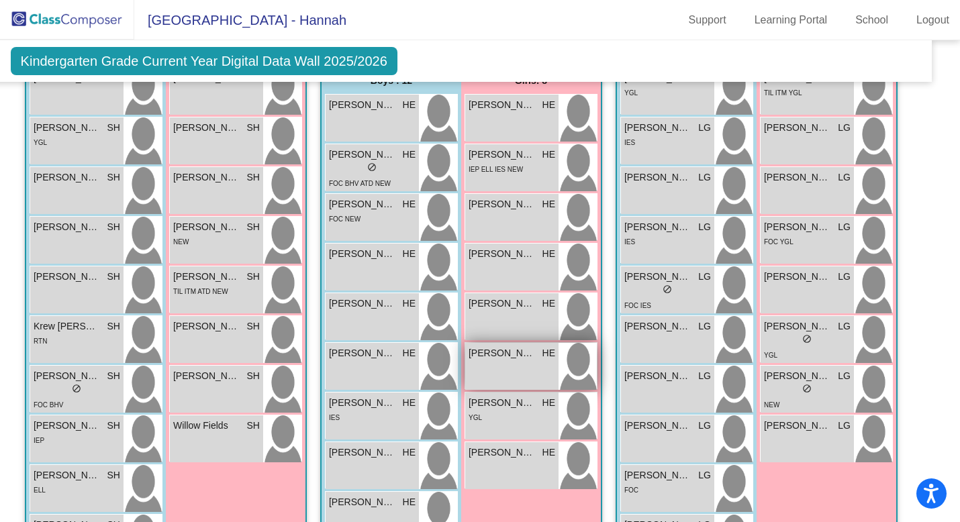
click at [543, 356] on span "HE" at bounding box center [549, 353] width 13 height 14
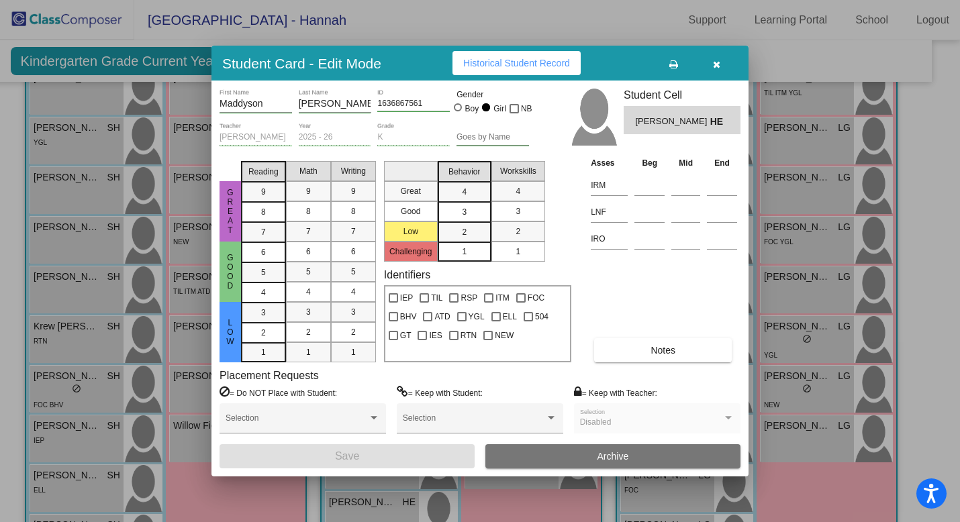
click at [616, 358] on button "Notes" at bounding box center [663, 350] width 138 height 24
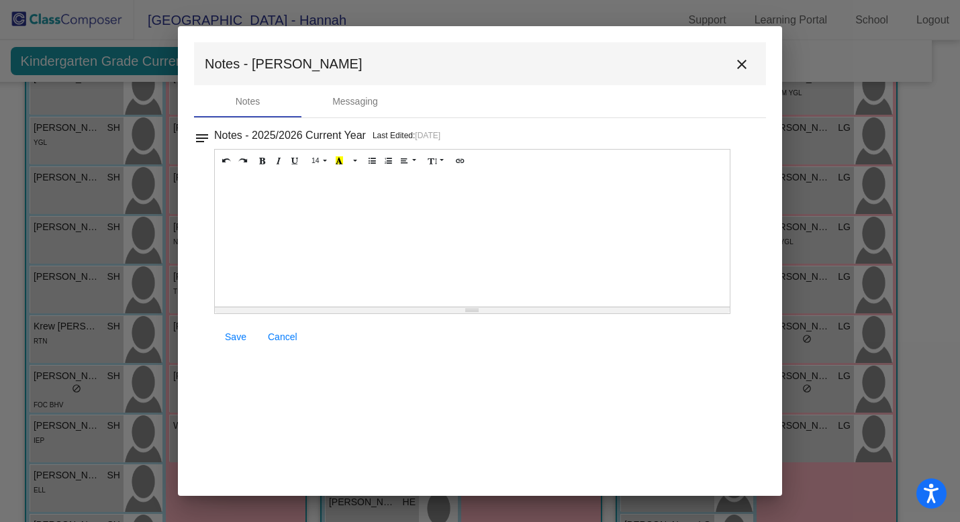
click at [741, 58] on mat-icon "close" at bounding box center [742, 64] width 16 height 16
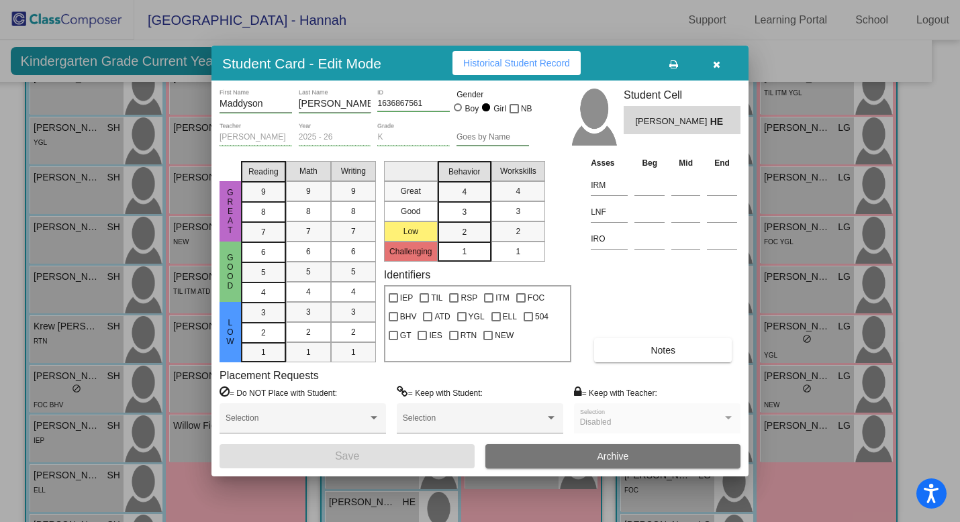
click at [716, 61] on icon "button" at bounding box center [716, 64] width 7 height 9
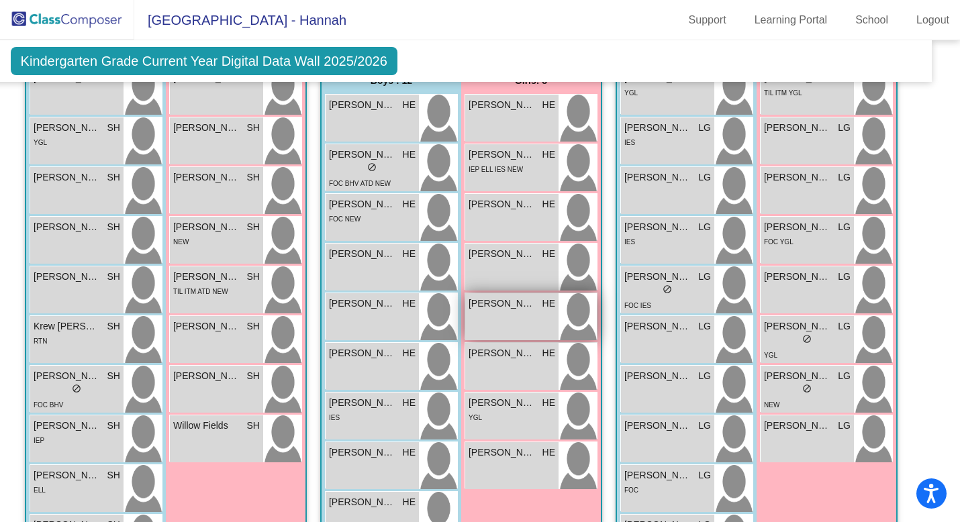
click at [514, 308] on div "[PERSON_NAME] HE lock do_not_disturb_alt" at bounding box center [511, 316] width 93 height 47
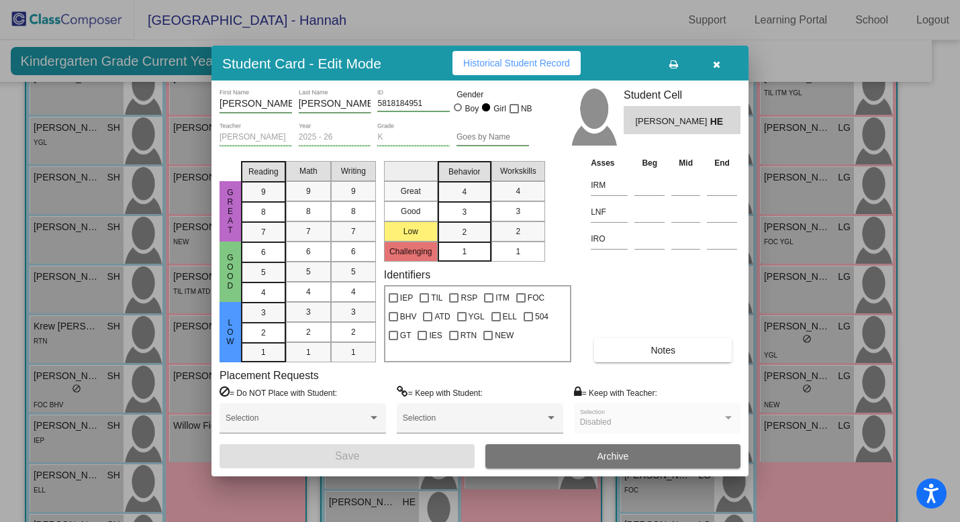
click at [616, 357] on button "Notes" at bounding box center [663, 350] width 138 height 24
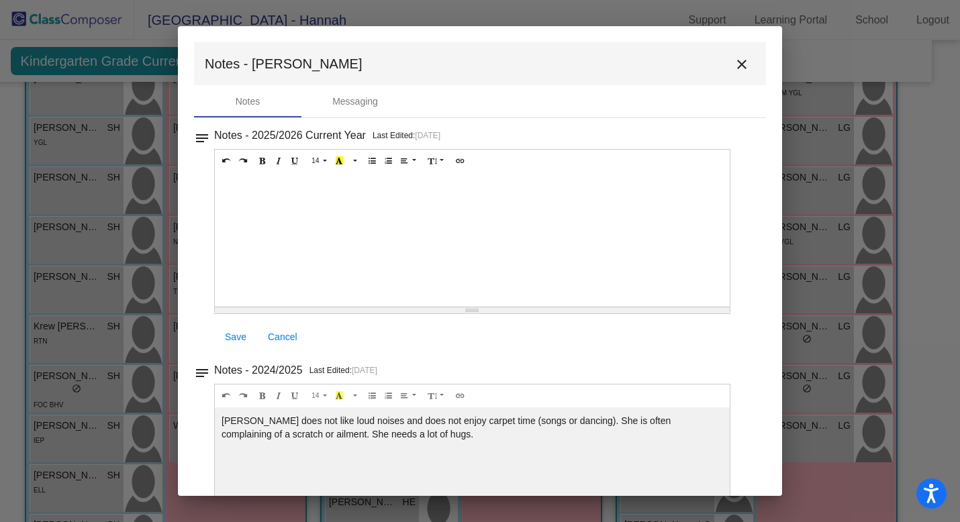
click at [740, 62] on mat-icon "close" at bounding box center [742, 64] width 16 height 16
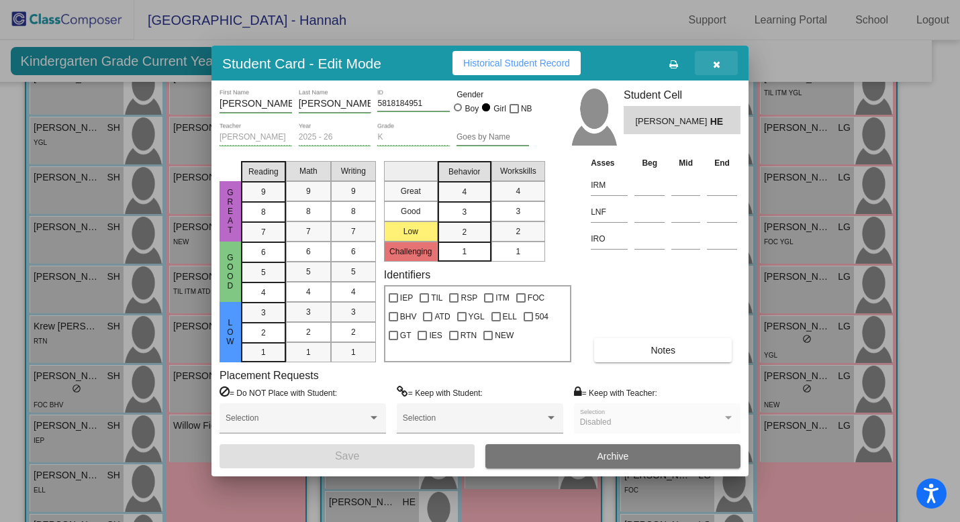
click at [717, 60] on icon "button" at bounding box center [716, 64] width 7 height 9
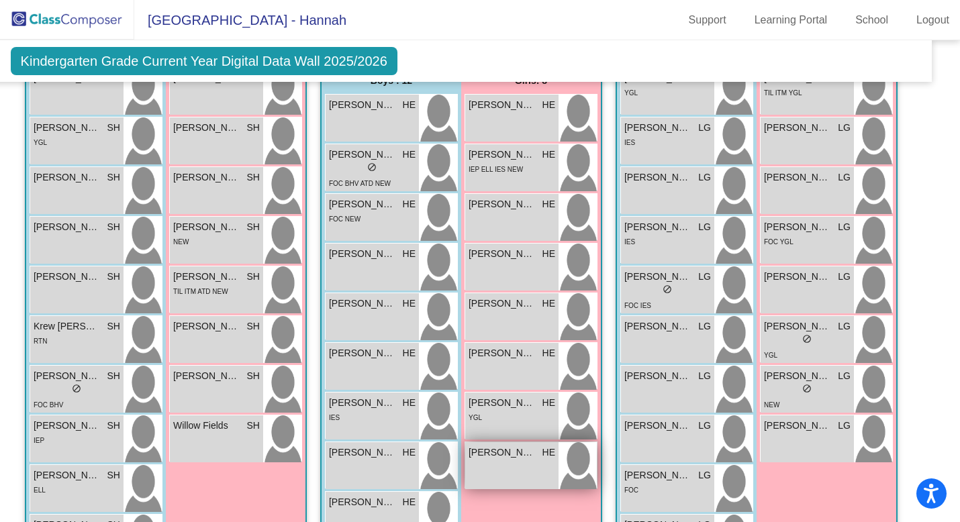
click at [508, 468] on div "[PERSON_NAME] HE lock do_not_disturb_alt" at bounding box center [511, 466] width 93 height 47
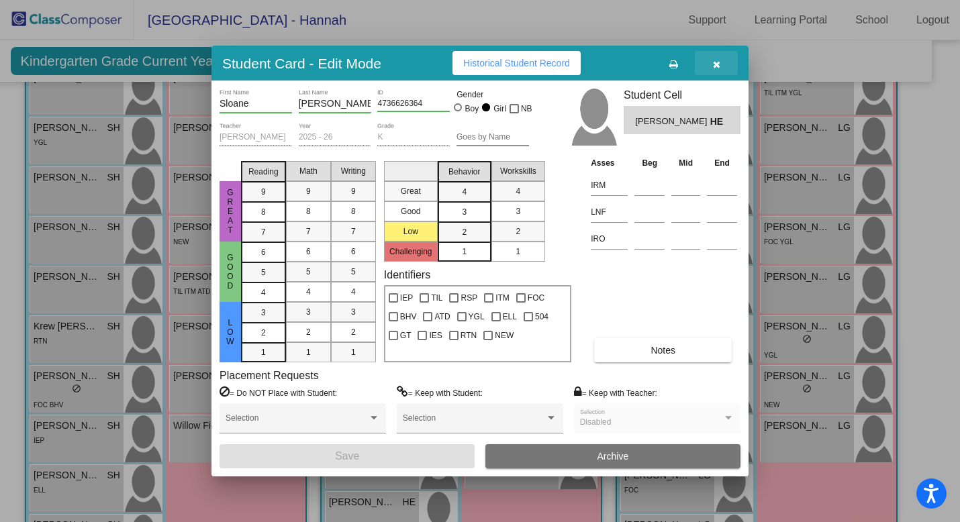
click at [716, 60] on icon "button" at bounding box center [716, 64] width 7 height 9
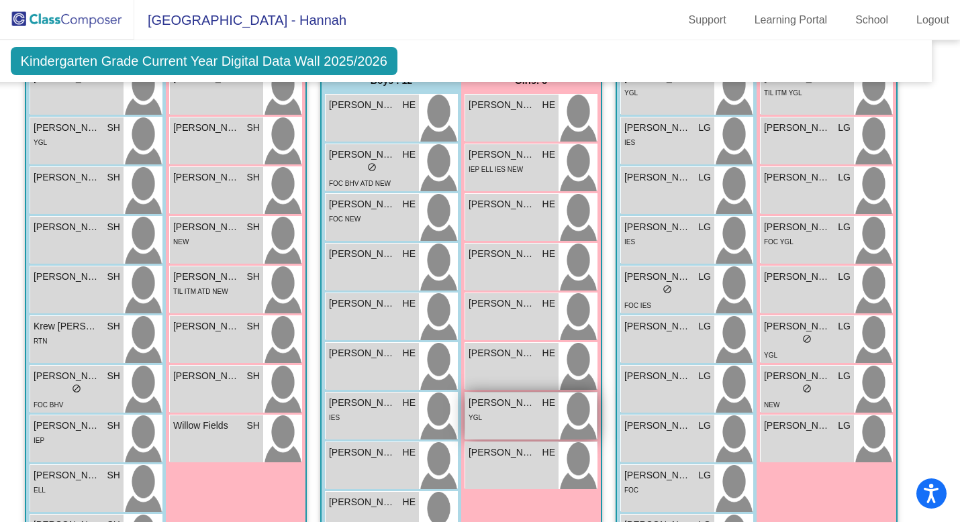
click at [494, 414] on div "YGL" at bounding box center [512, 417] width 87 height 14
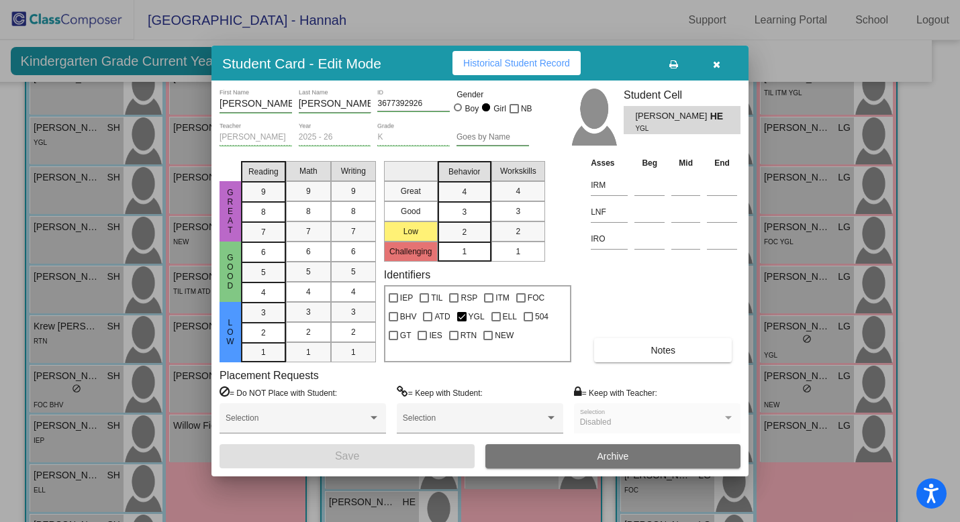
click at [641, 348] on button "Notes" at bounding box center [663, 350] width 138 height 24
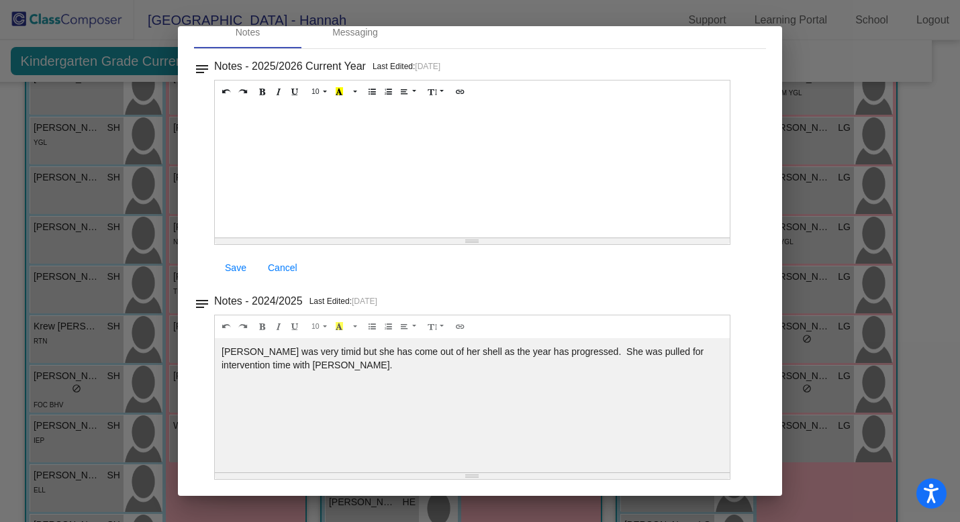
scroll to position [0, 0]
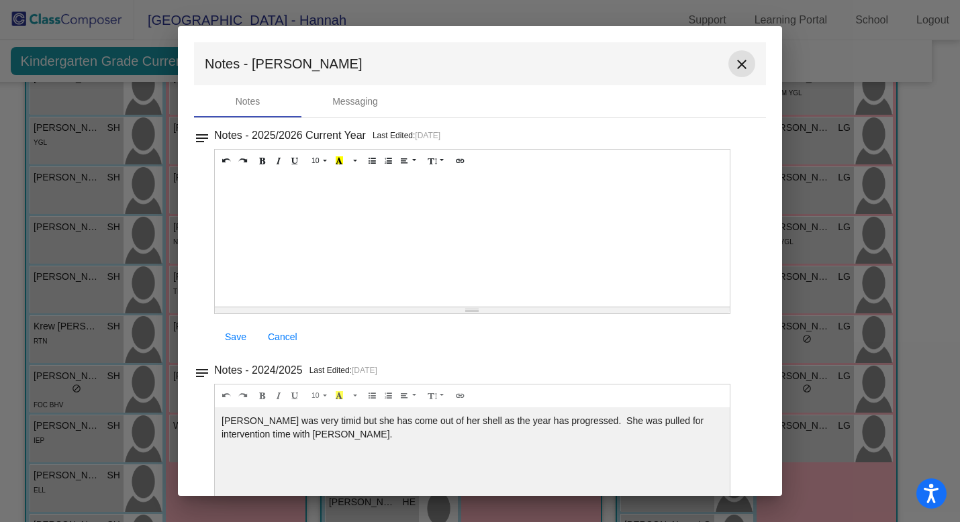
click at [734, 65] on mat-icon "close" at bounding box center [742, 64] width 16 height 16
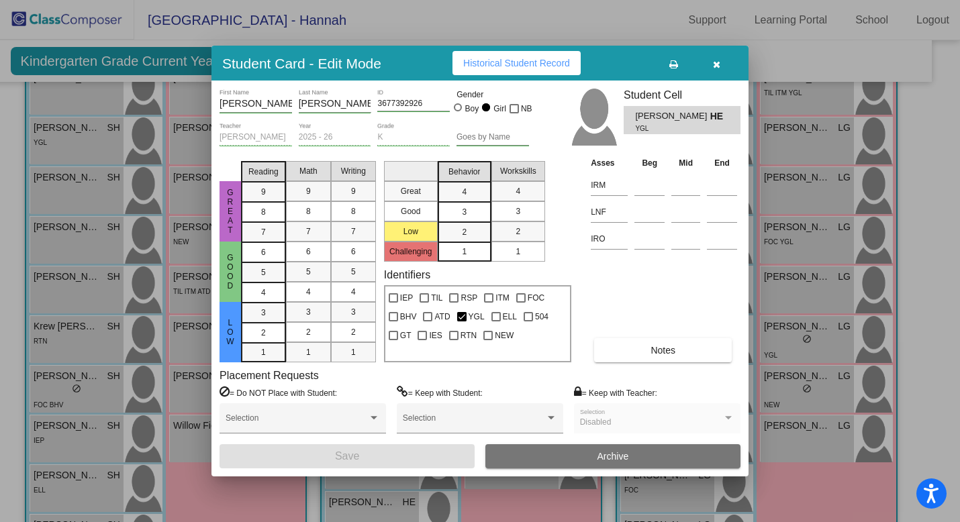
click at [723, 66] on button "button" at bounding box center [716, 63] width 43 height 24
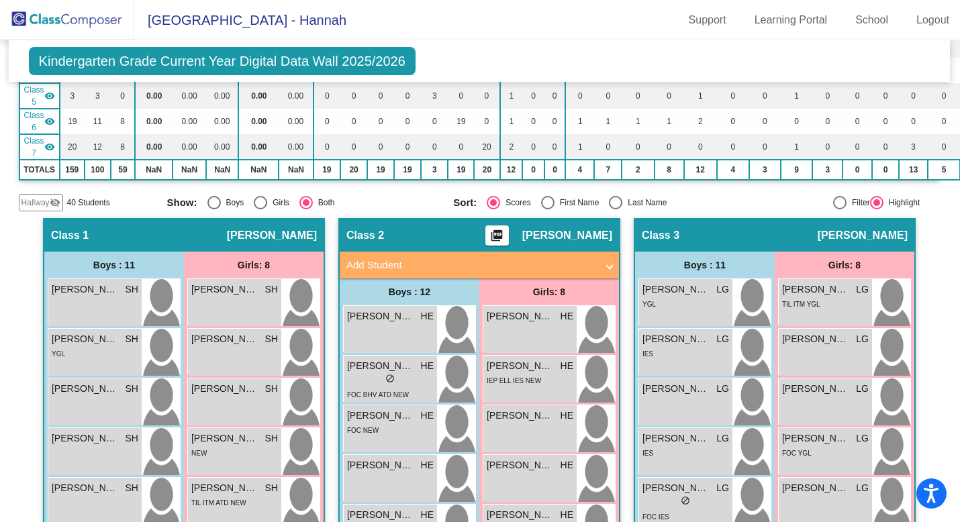
scroll to position [0, 1]
